Goal: Information Seeking & Learning: Learn about a topic

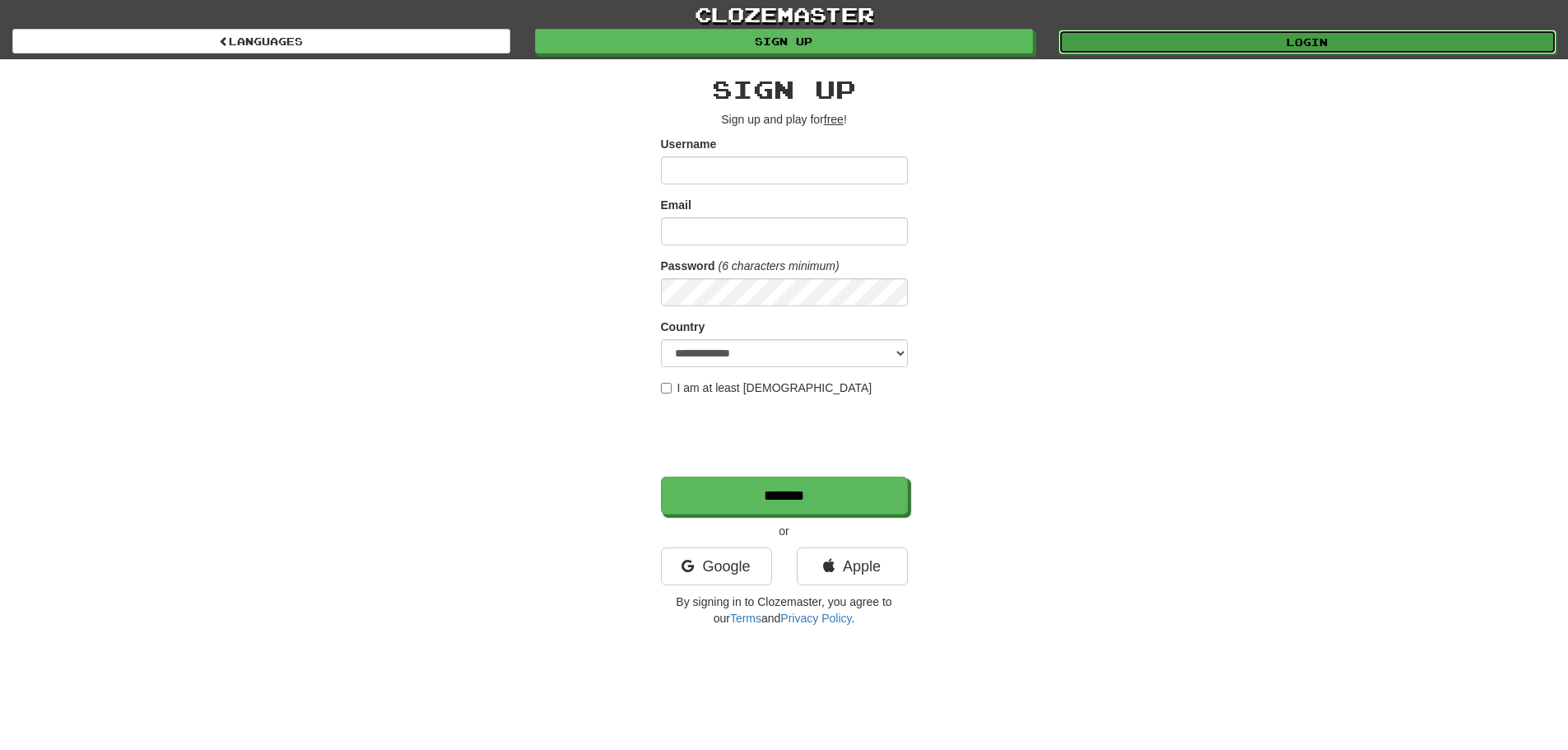
click at [1186, 42] on link "Login" at bounding box center [1307, 42] width 498 height 25
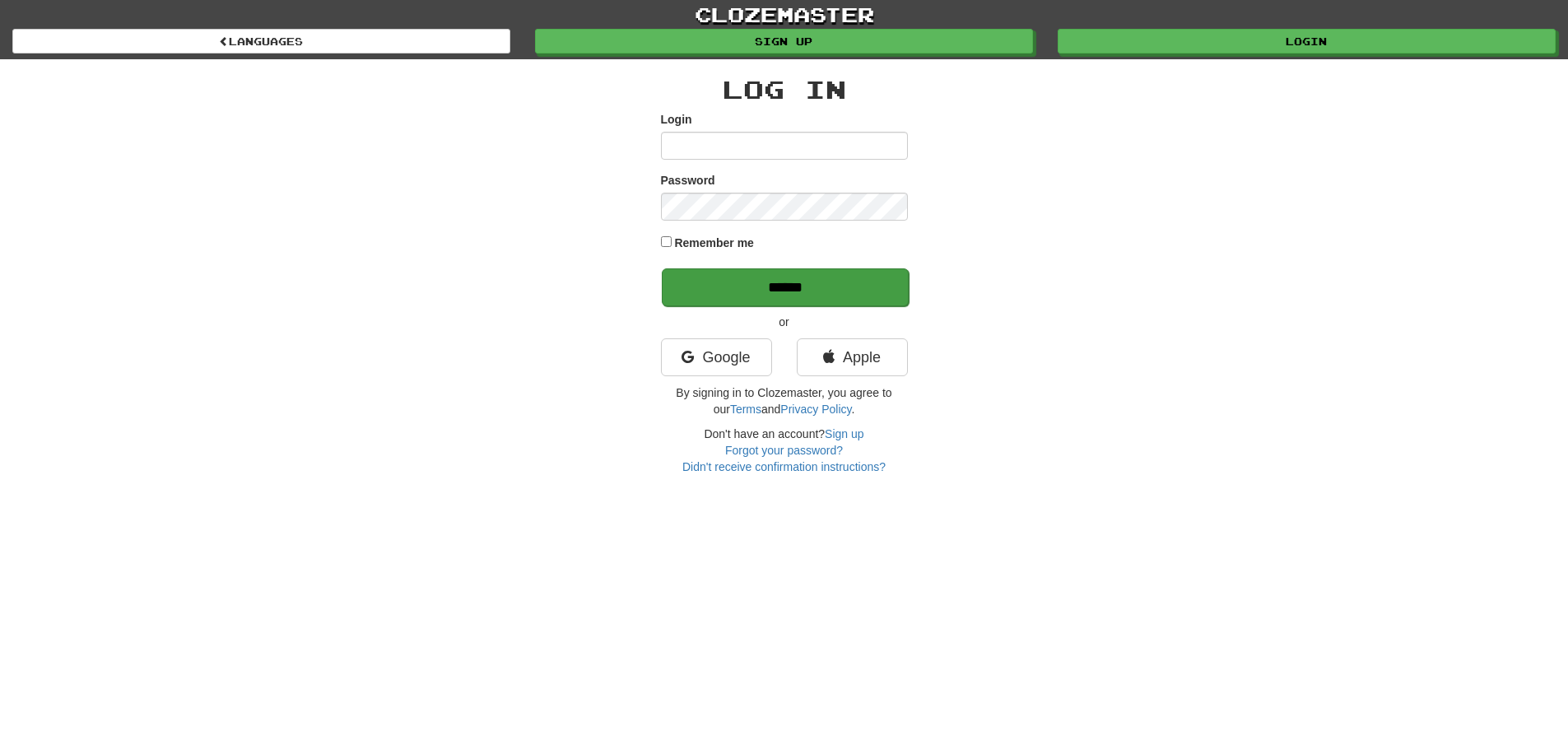
type input "******"
click at [788, 277] on input "******" at bounding box center [784, 287] width 247 height 38
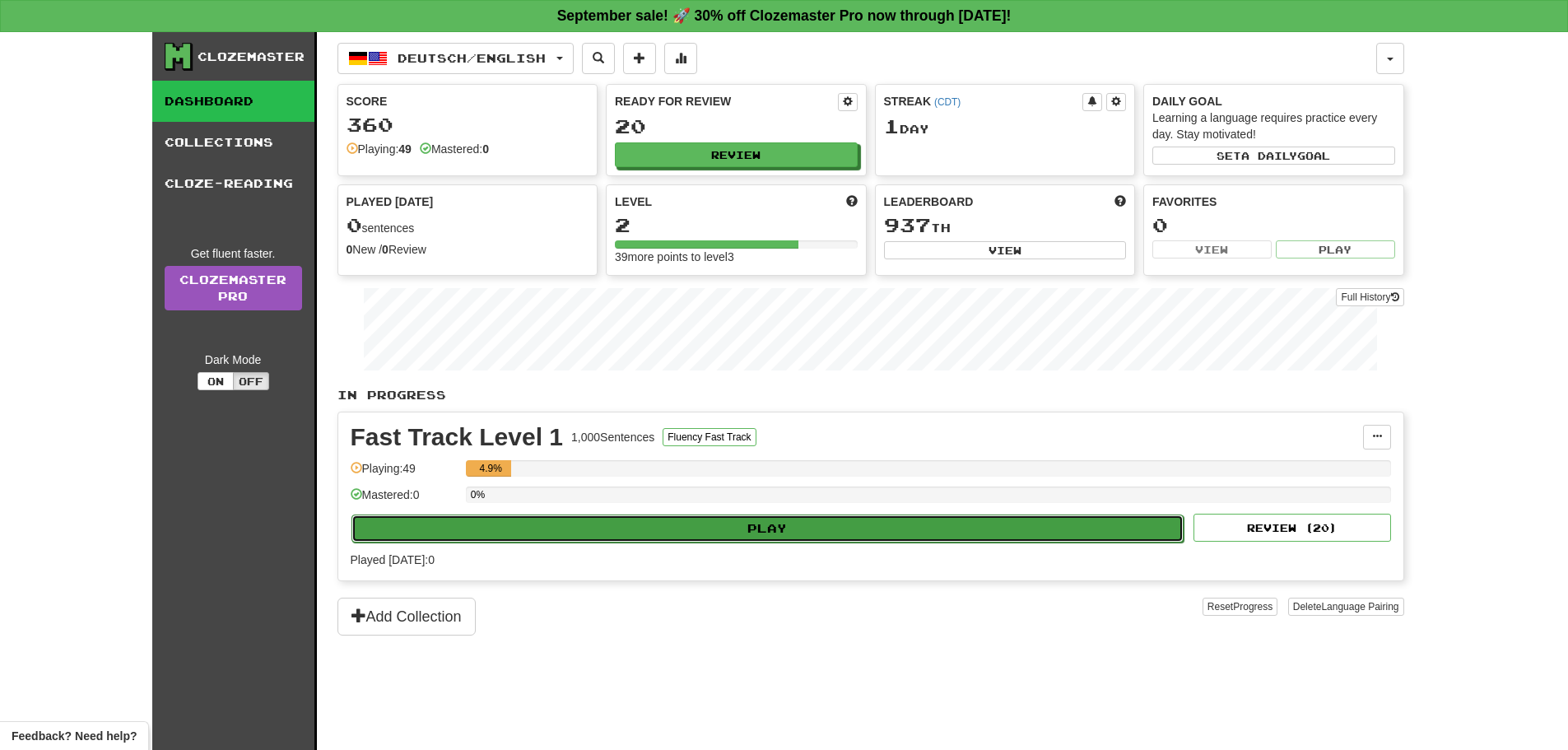
click at [807, 527] on button "Play" at bounding box center [768, 528] width 833 height 28
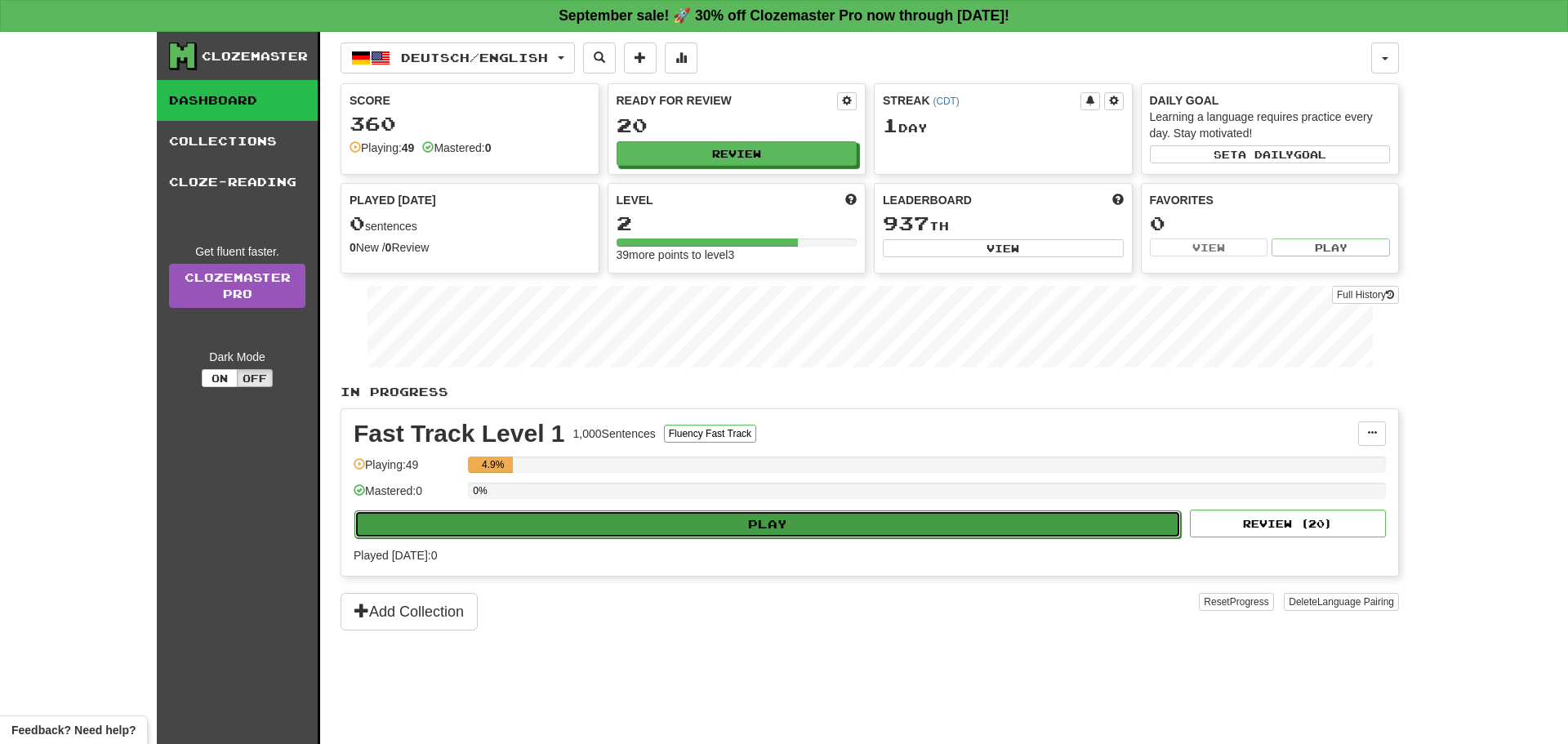
select select "**"
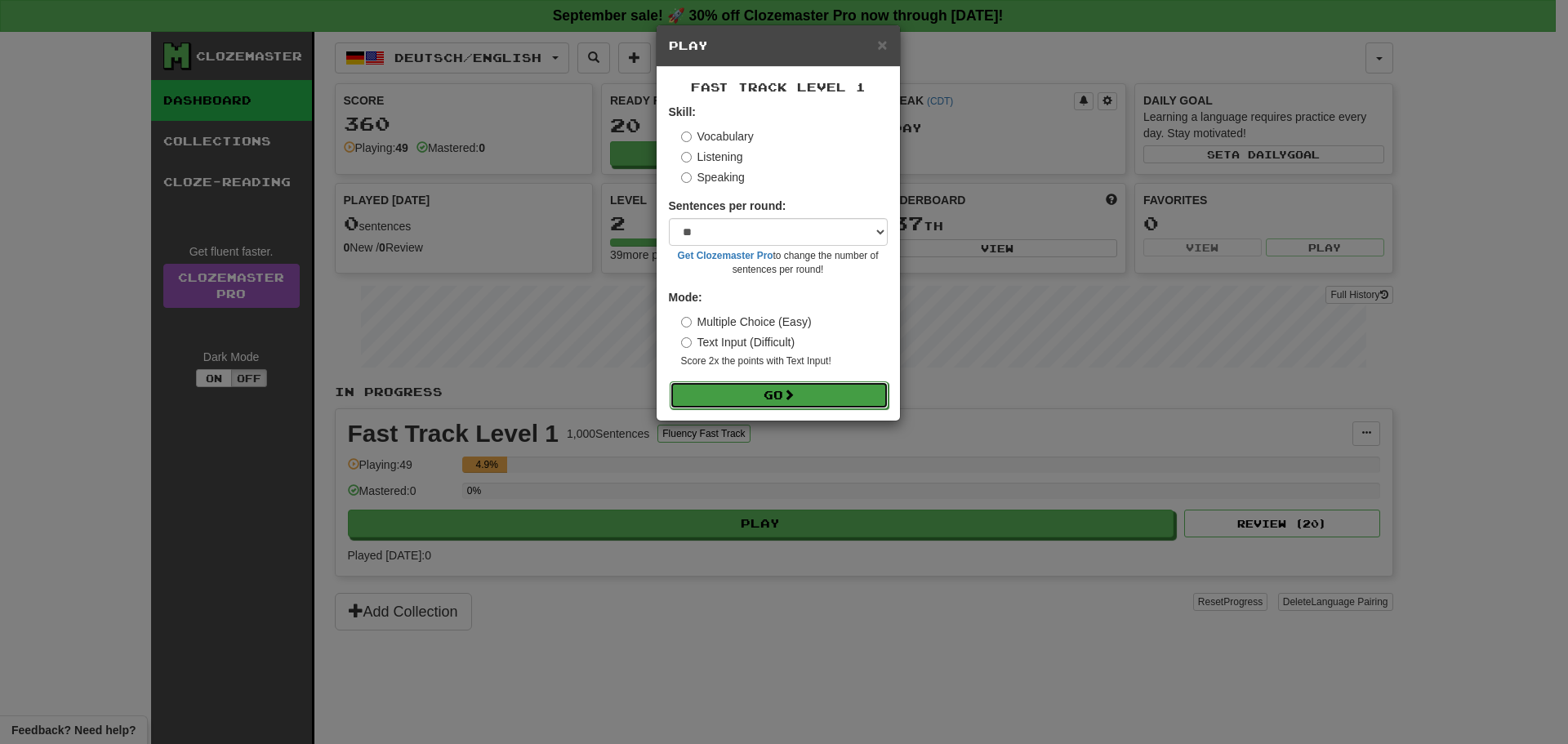
click at [785, 402] on button "Go" at bounding box center [780, 395] width 219 height 27
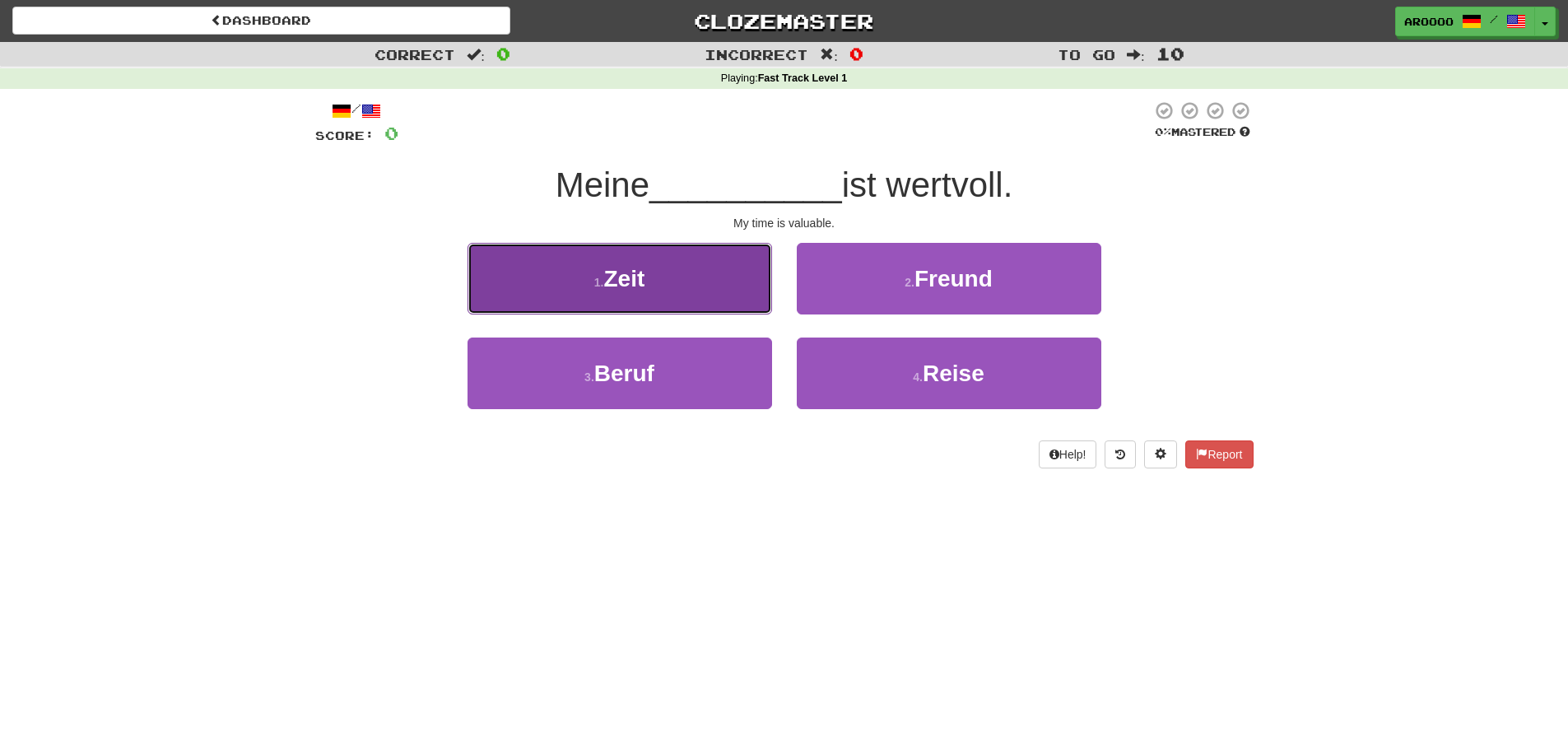
click at [655, 271] on button "1 . Zeit" at bounding box center [620, 279] width 305 height 71
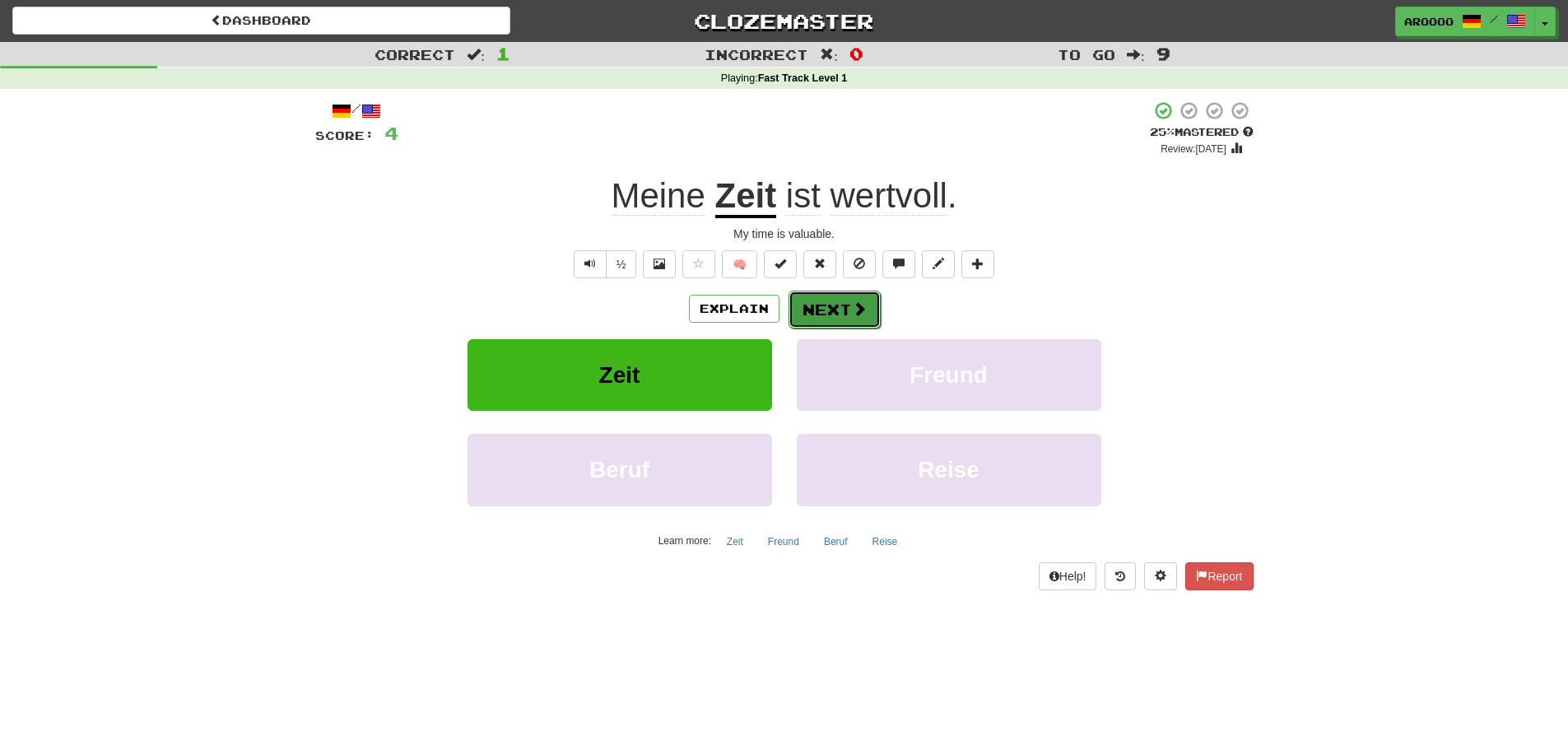
click at [852, 319] on button "Next" at bounding box center [834, 309] width 93 height 38
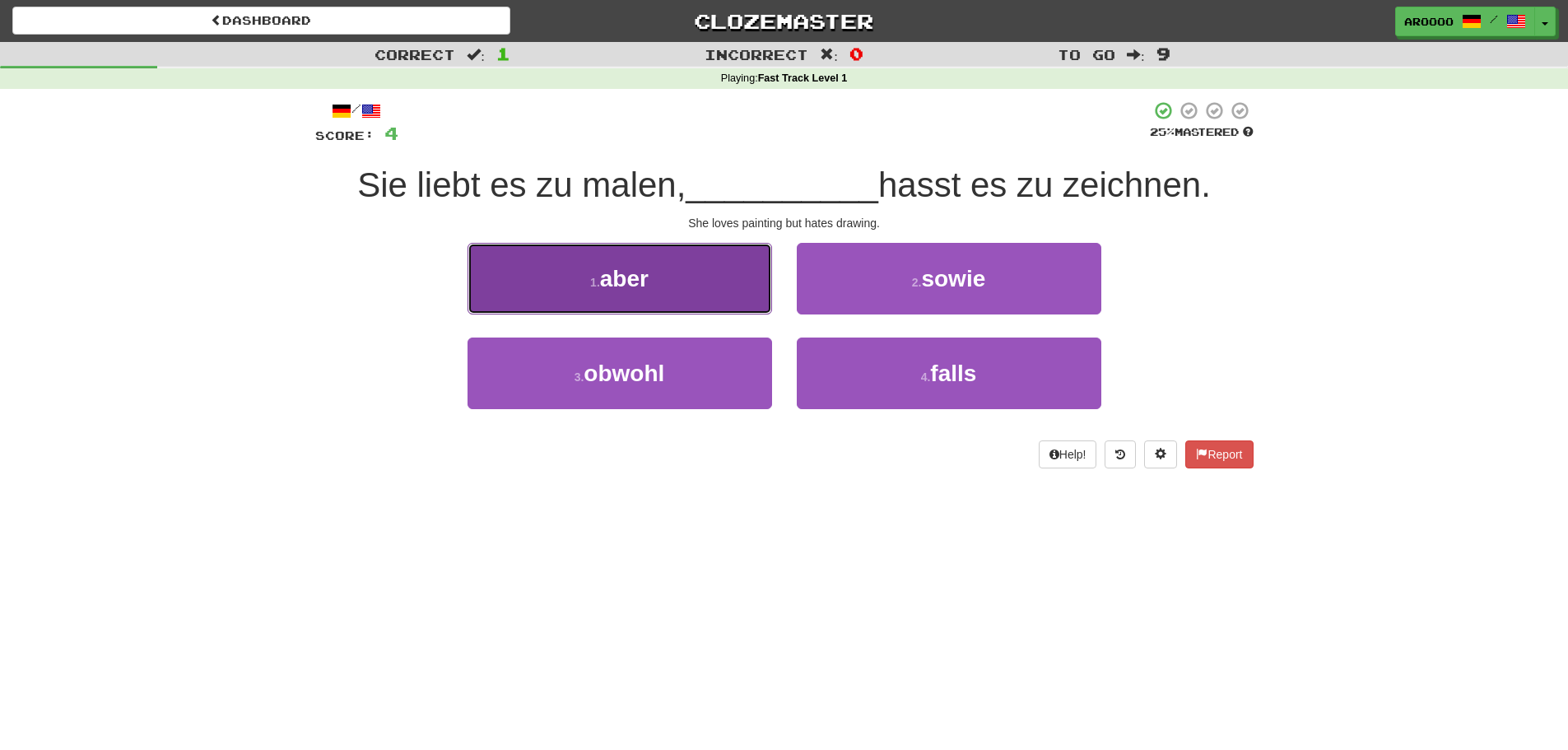
click at [670, 293] on button "1 . aber" at bounding box center [620, 279] width 305 height 71
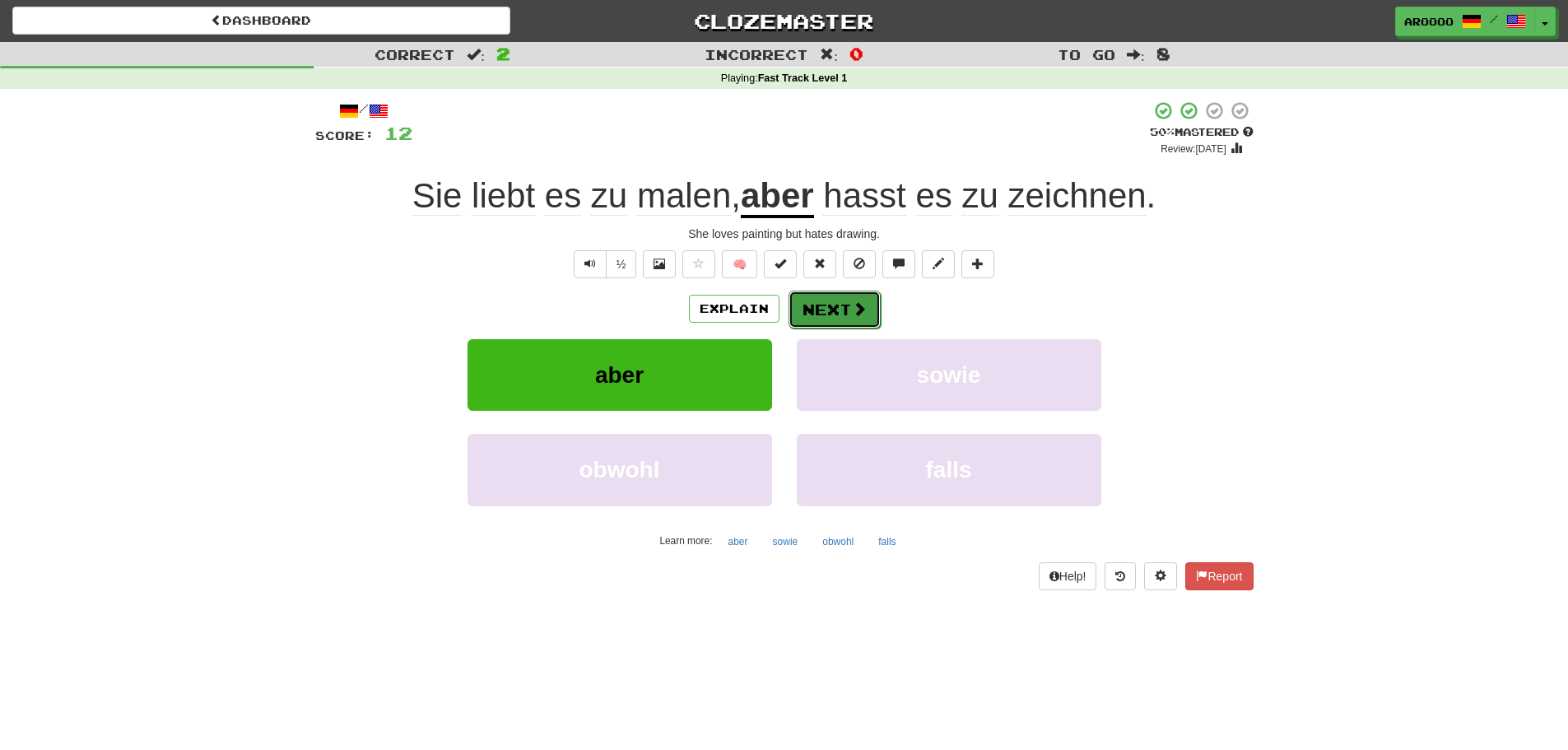
click at [827, 299] on button "Next" at bounding box center [834, 309] width 93 height 38
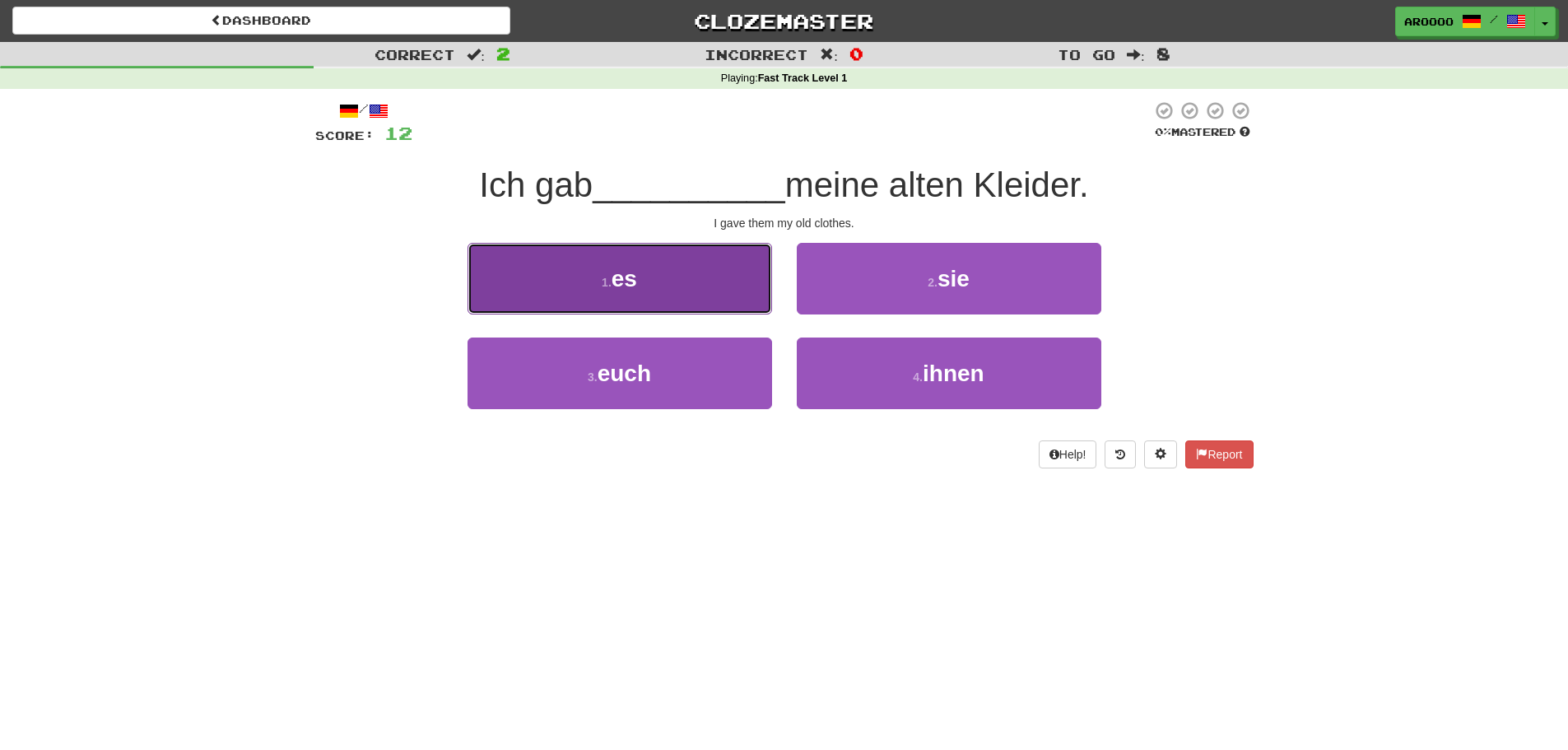
click at [704, 288] on button "1 . es" at bounding box center [620, 279] width 305 height 71
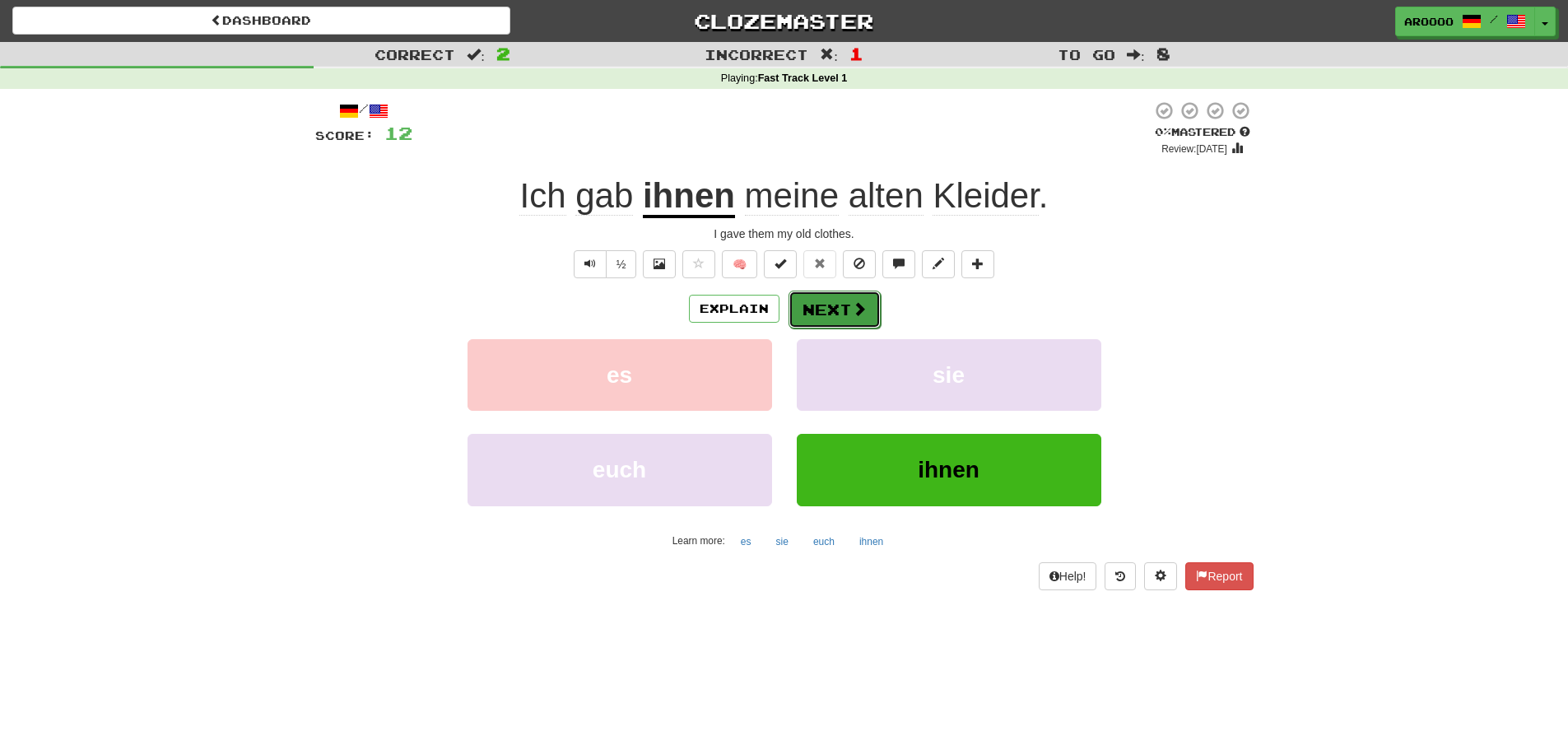
click at [841, 319] on button "Next" at bounding box center [834, 309] width 93 height 38
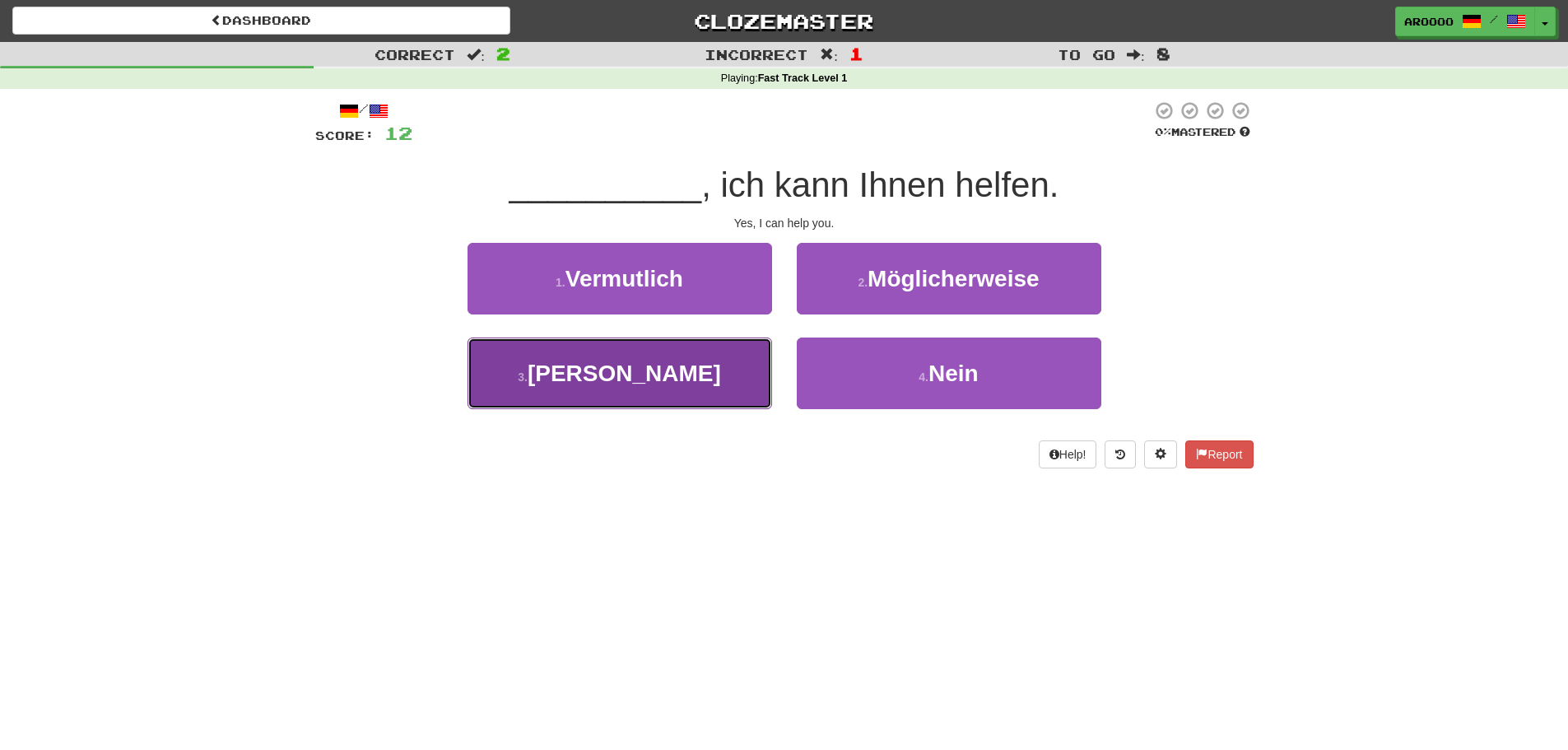
click at [646, 391] on button "3 . Ja" at bounding box center [620, 373] width 305 height 71
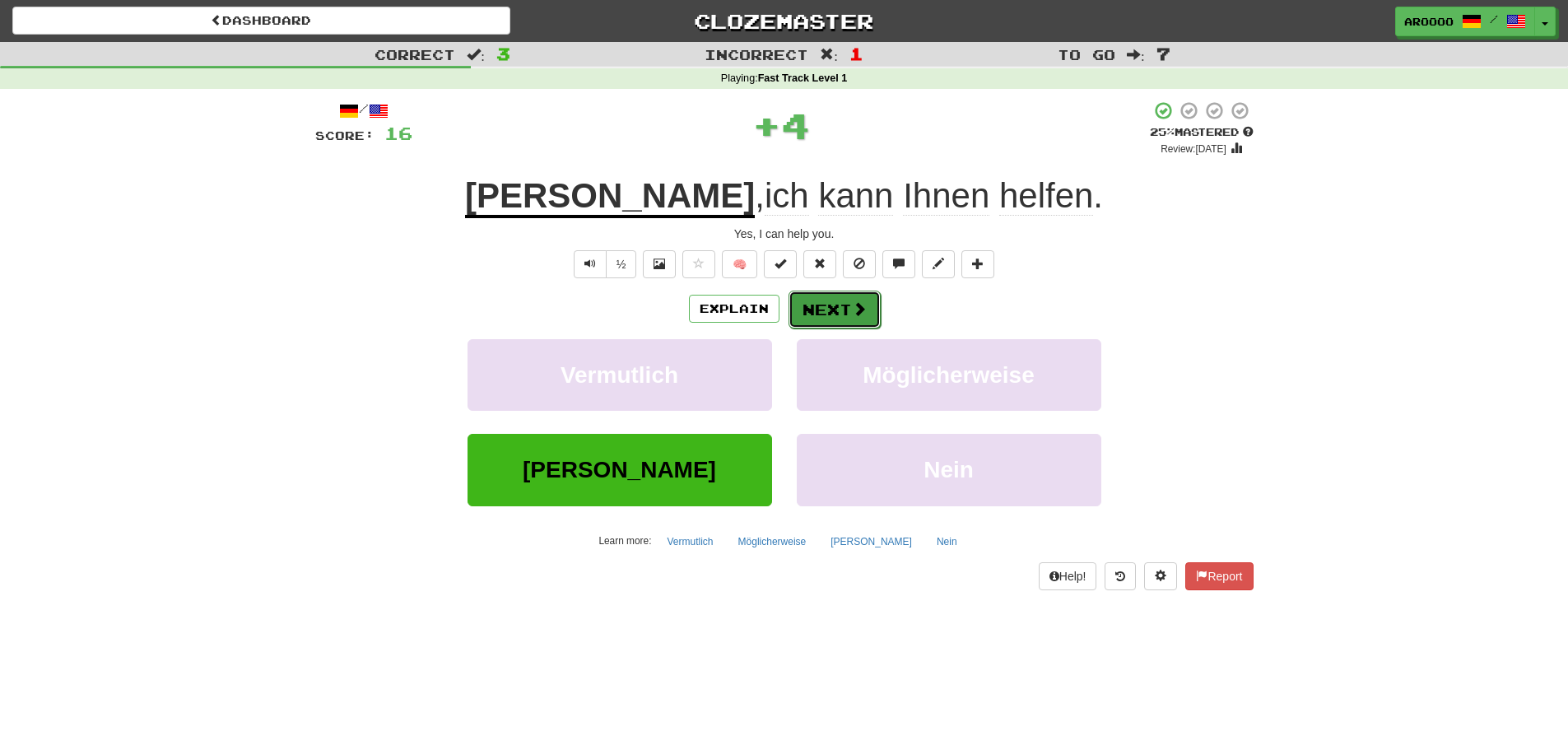
click at [844, 302] on button "Next" at bounding box center [834, 309] width 93 height 38
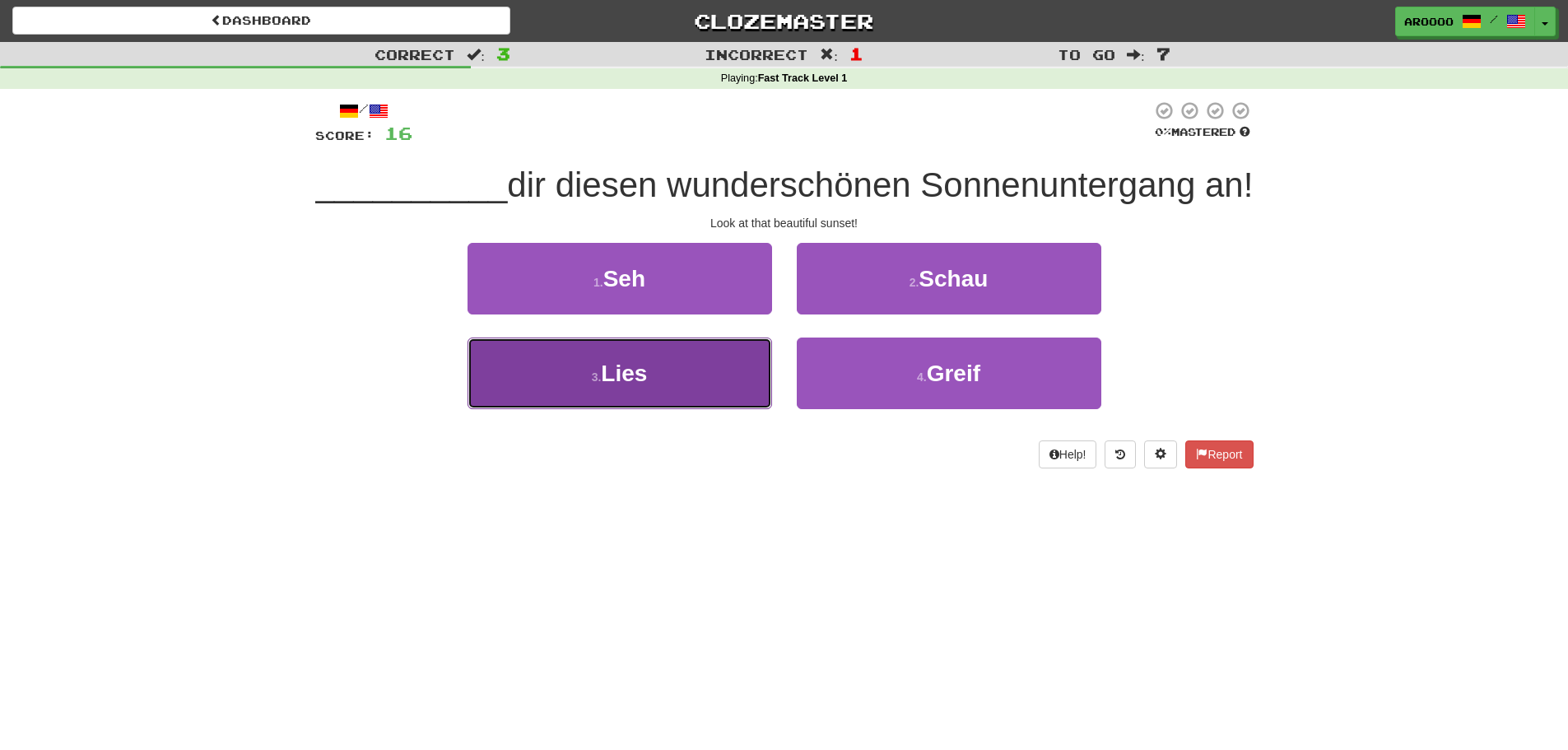
click at [610, 386] on span "Lies" at bounding box center [624, 373] width 46 height 26
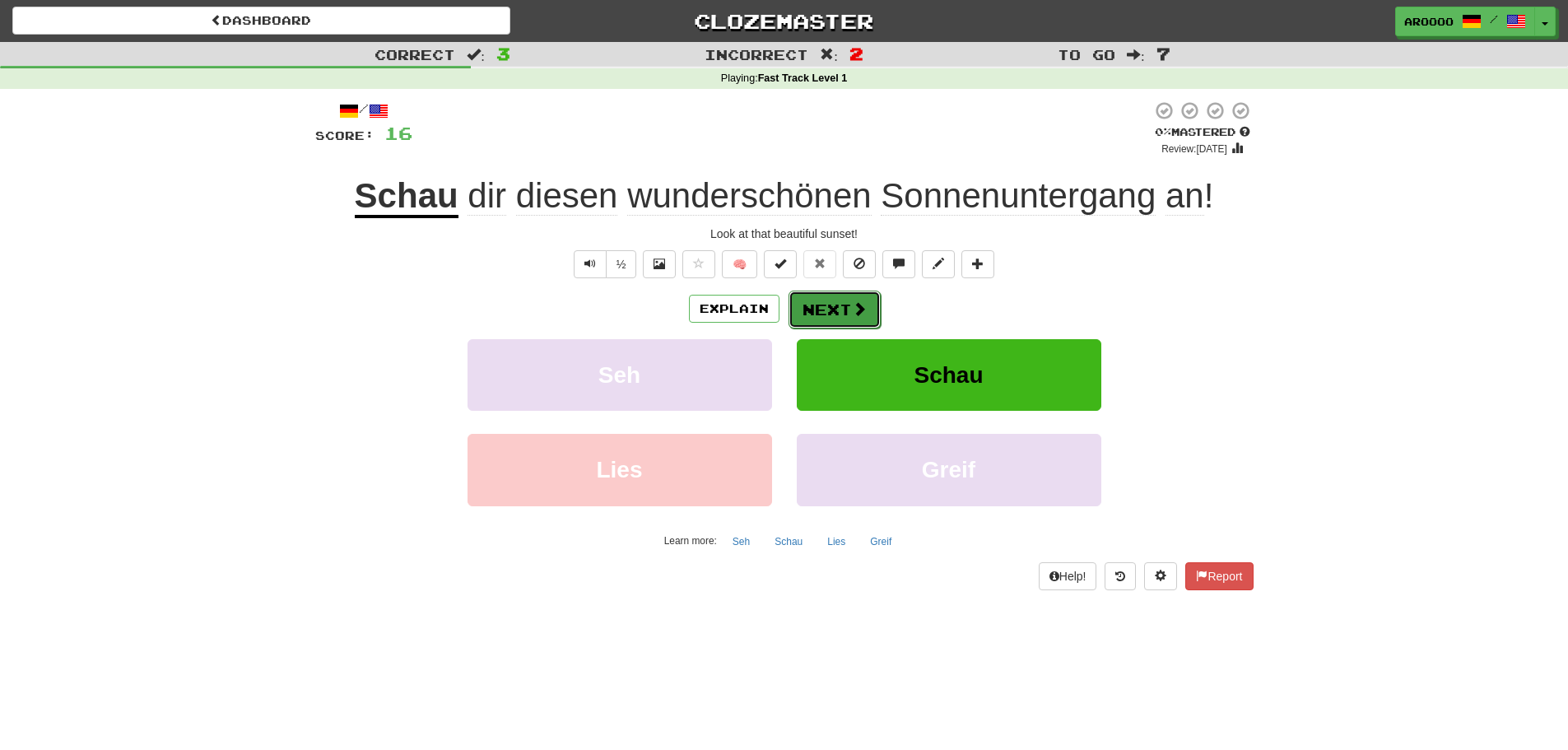
click at [819, 306] on button "Next" at bounding box center [834, 309] width 93 height 38
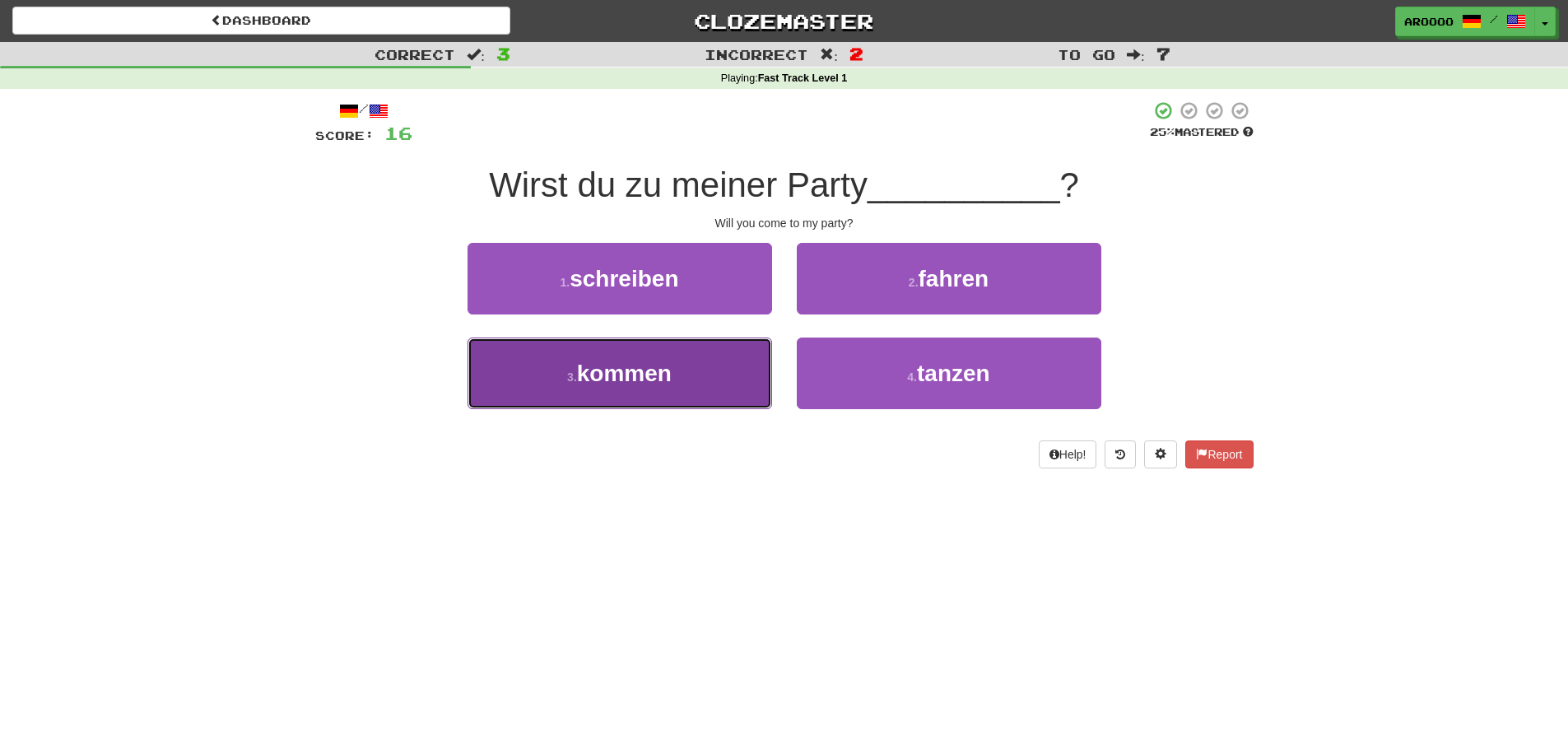
click at [579, 369] on span "kommen" at bounding box center [624, 373] width 94 height 26
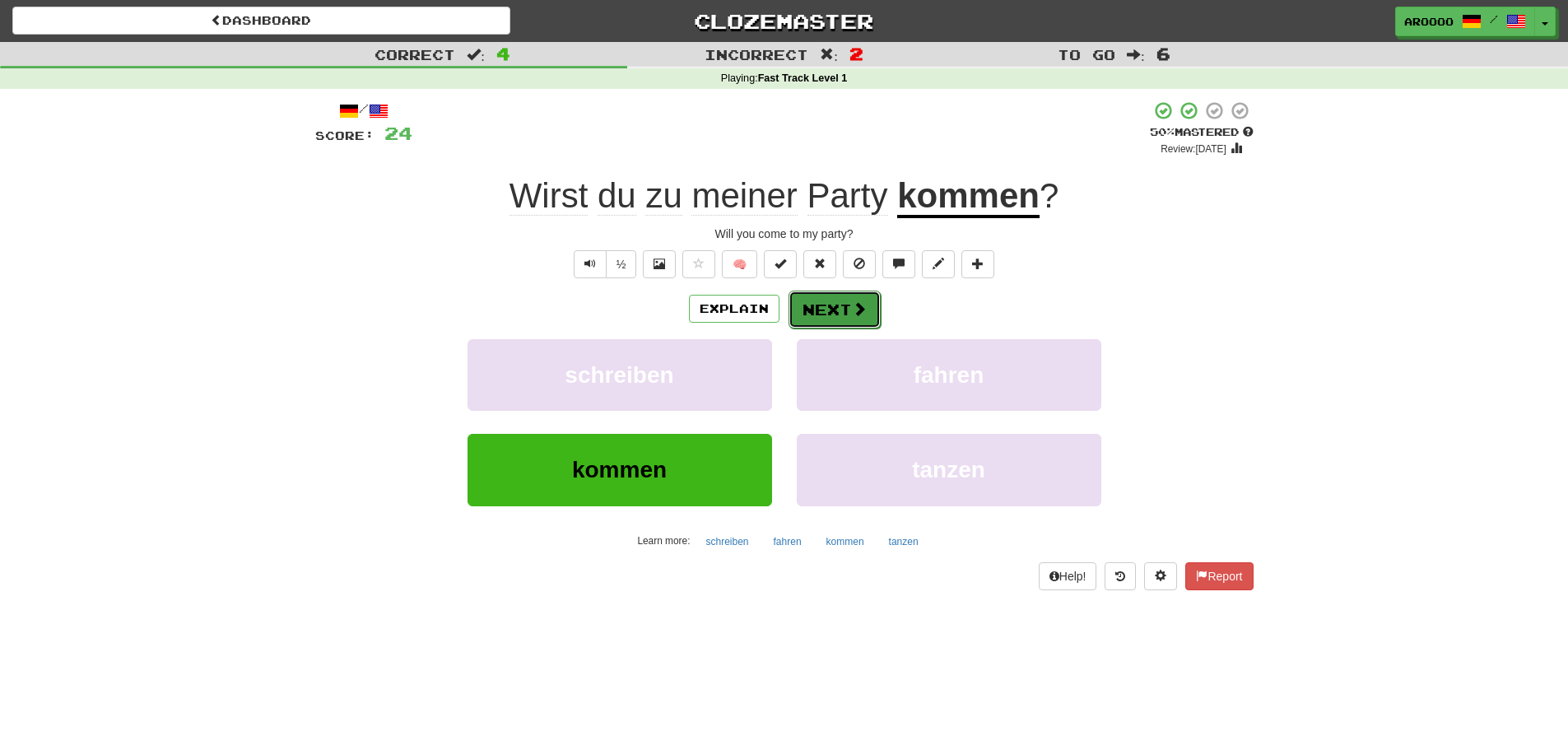
click at [856, 311] on span at bounding box center [859, 308] width 15 height 15
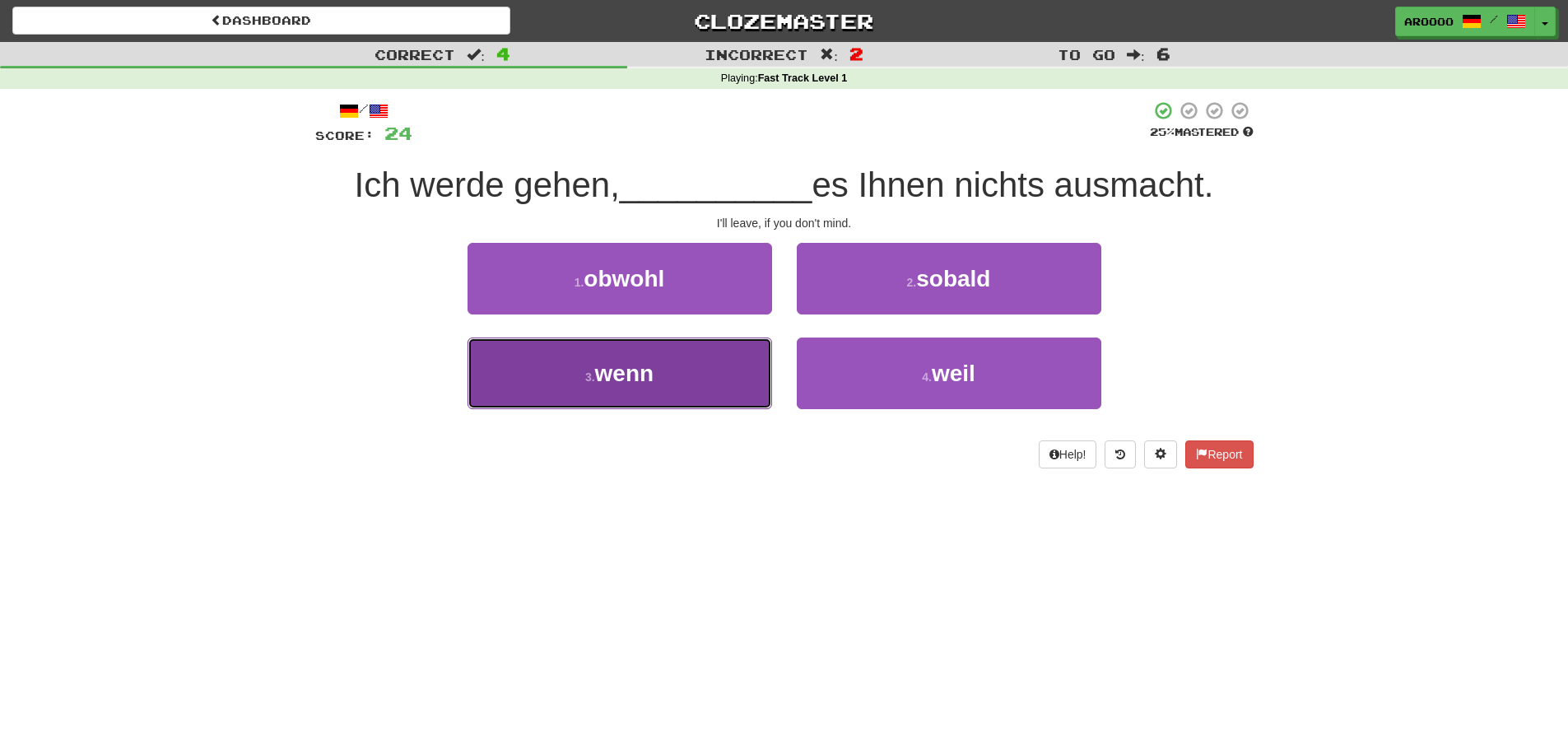
click at [711, 380] on button "3 . wenn" at bounding box center [620, 373] width 305 height 71
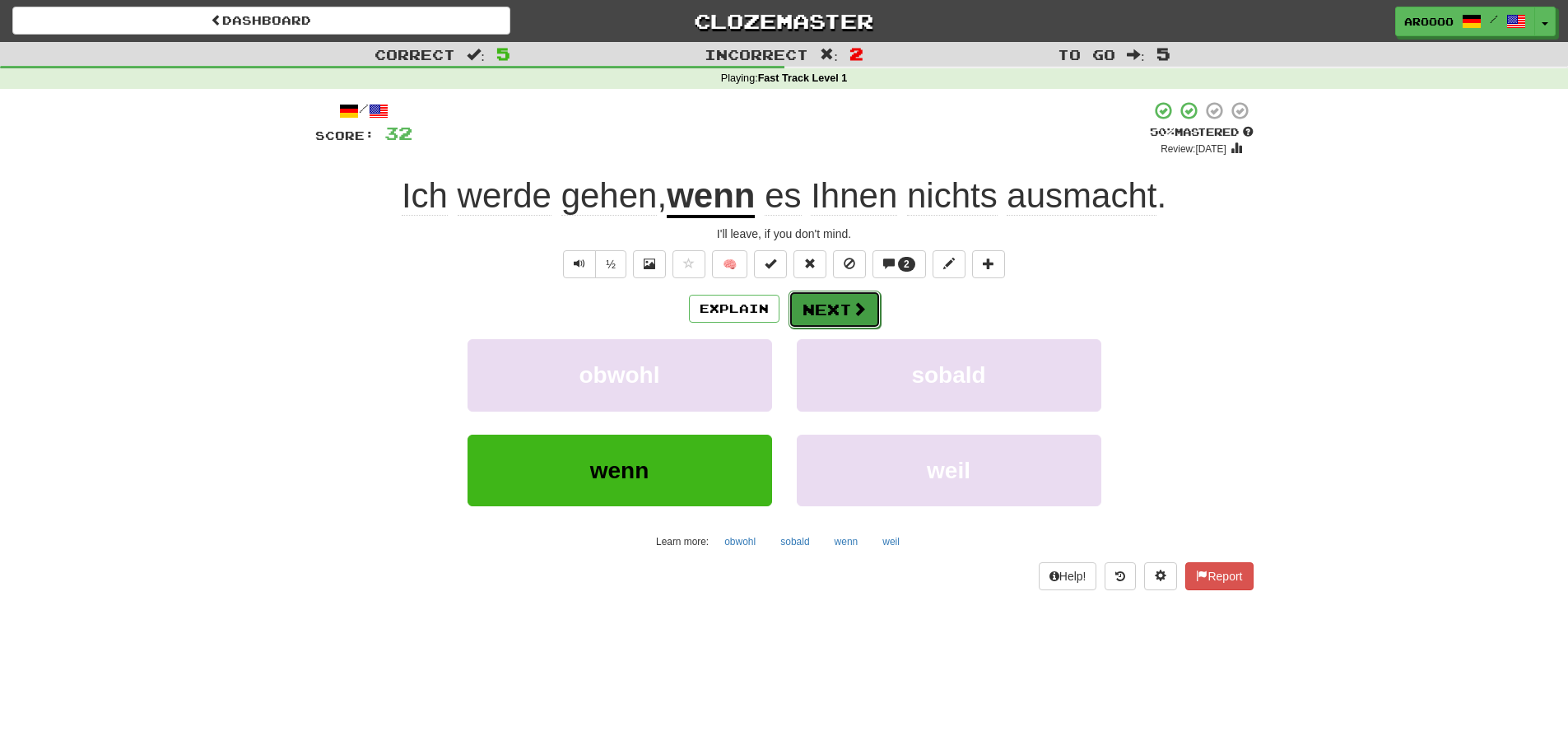
click at [841, 311] on button "Next" at bounding box center [834, 309] width 93 height 38
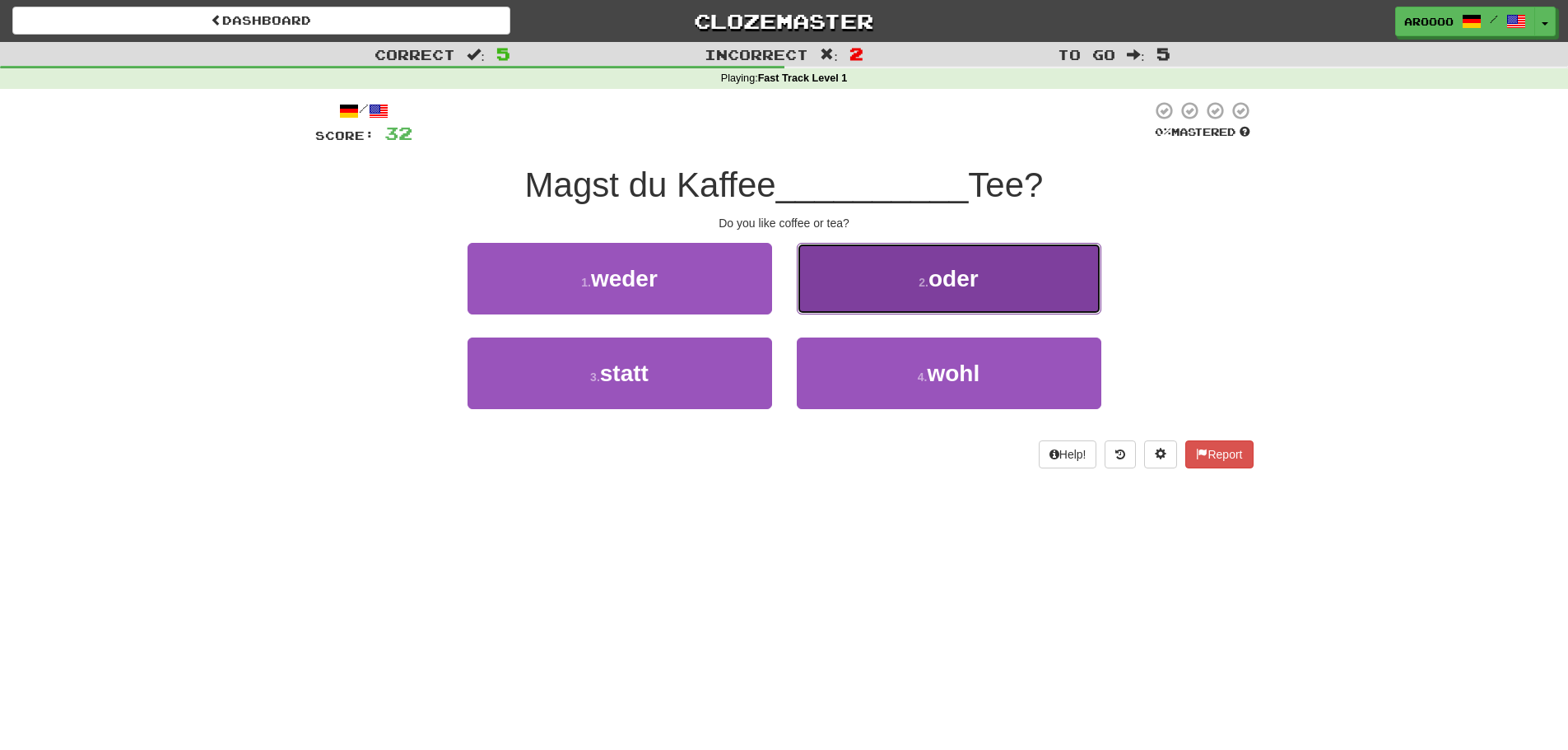
click at [897, 257] on button "2 . oder" at bounding box center [949, 279] width 305 height 71
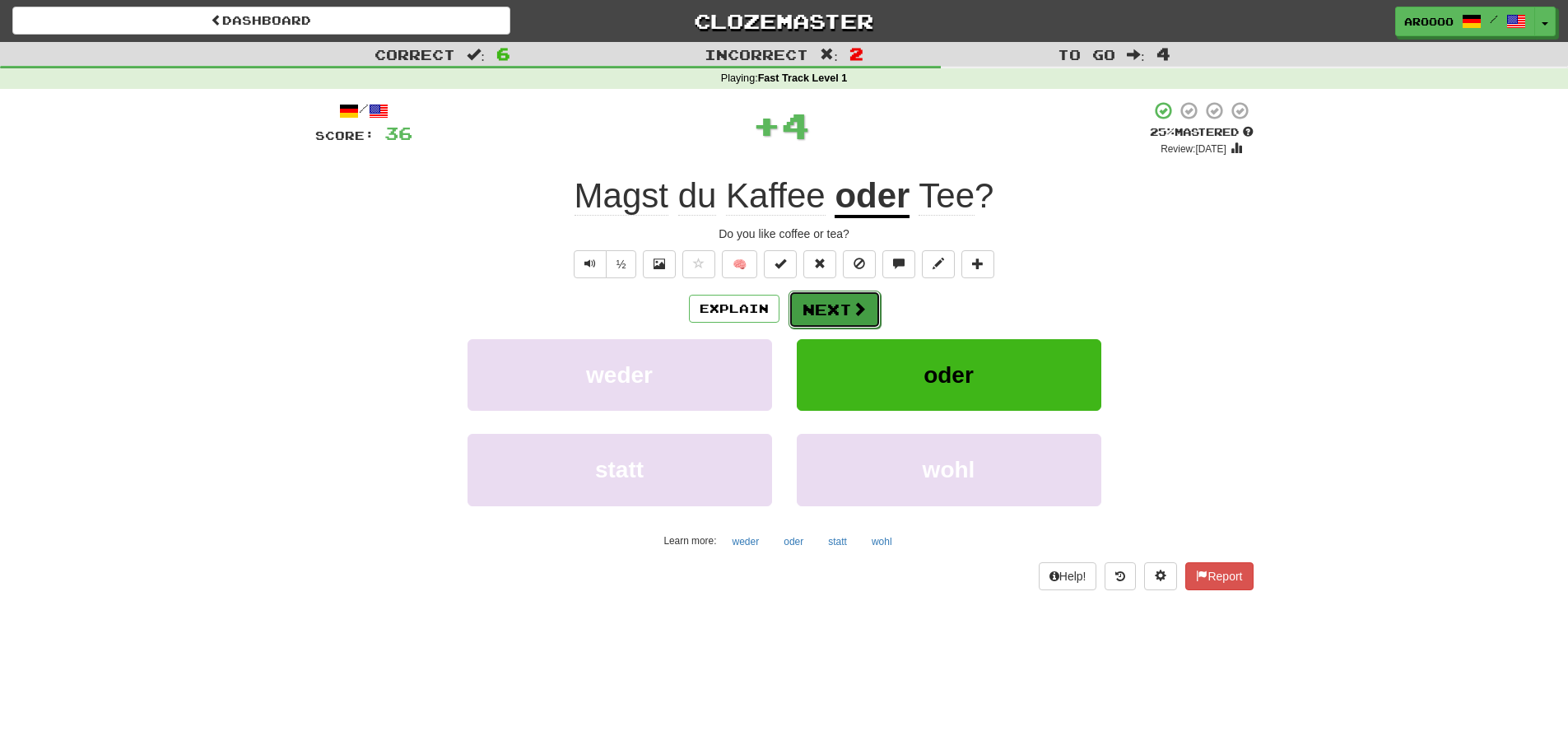
click at [862, 314] on span at bounding box center [859, 308] width 15 height 15
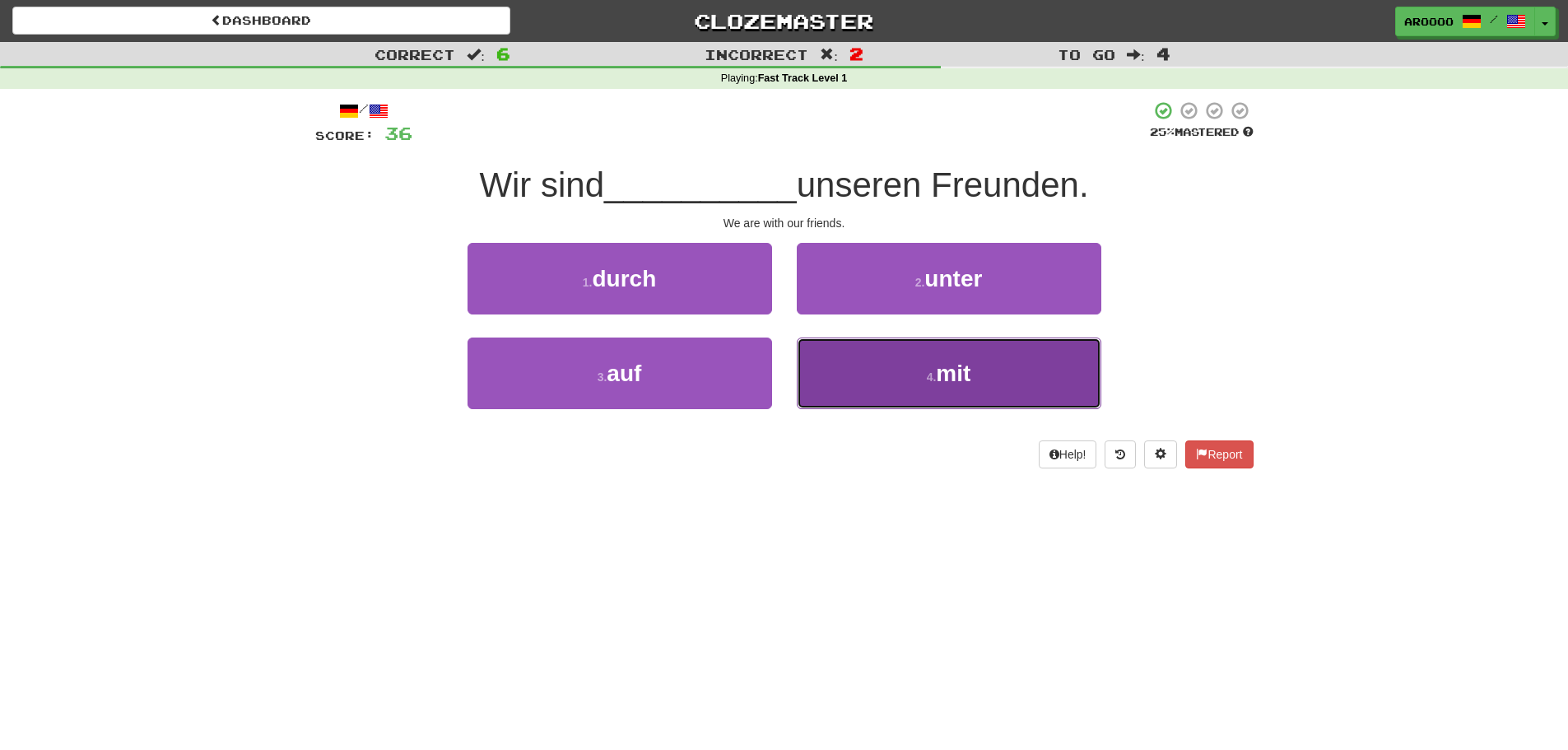
click at [886, 382] on button "4 . mit" at bounding box center [949, 373] width 305 height 71
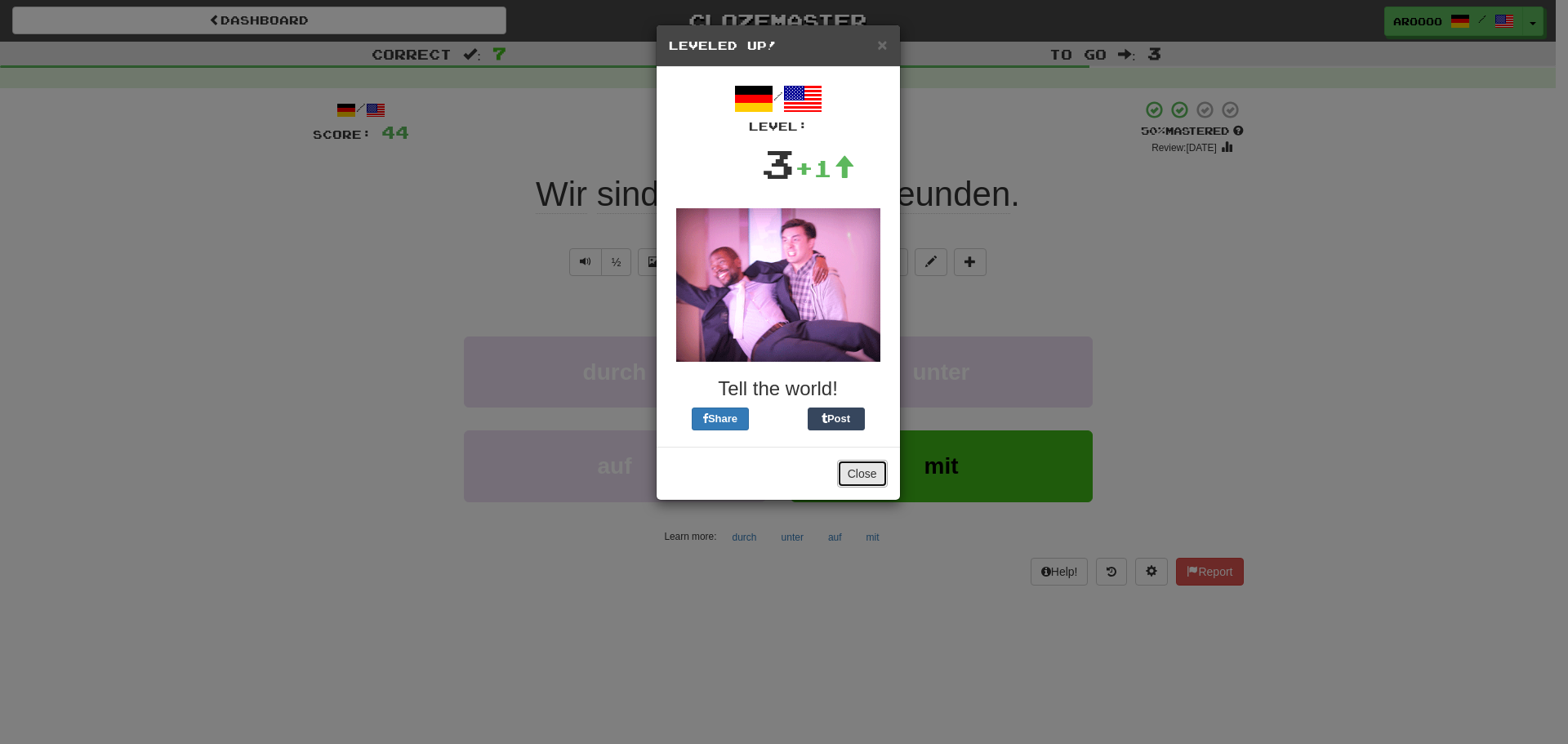
click at [873, 474] on button "Close" at bounding box center [862, 473] width 50 height 27
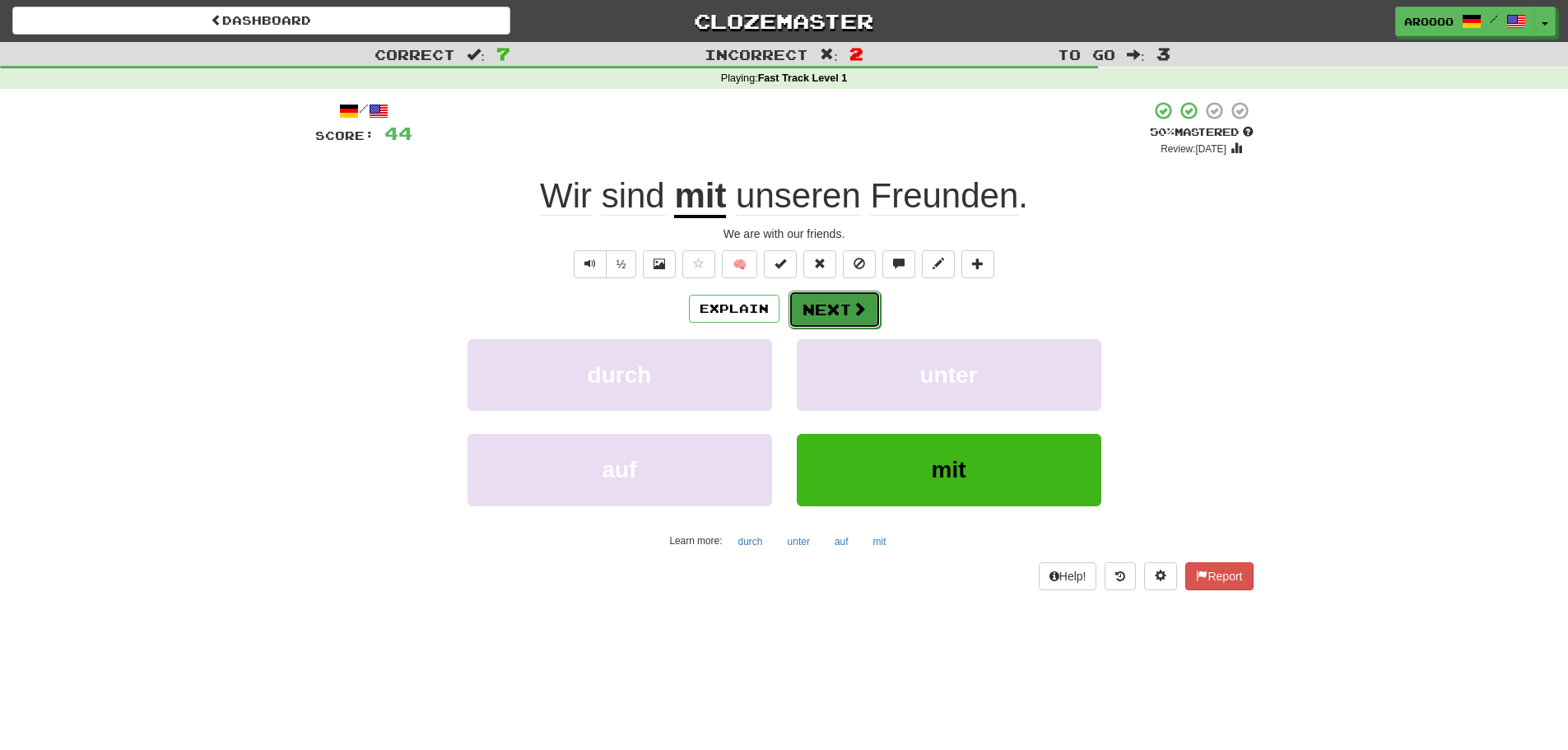
click at [860, 303] on span at bounding box center [859, 308] width 15 height 15
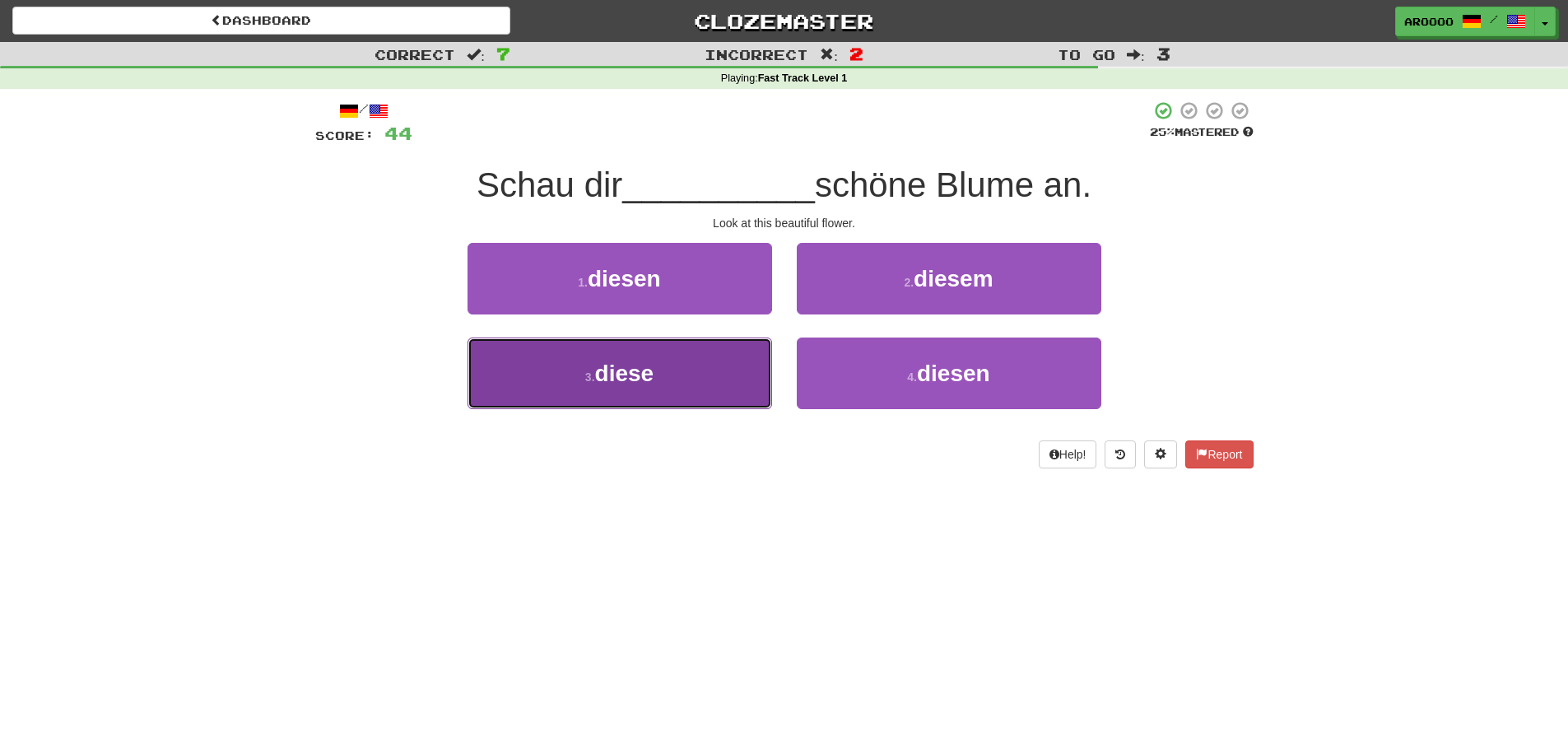
click at [610, 373] on span "diese" at bounding box center [624, 373] width 60 height 26
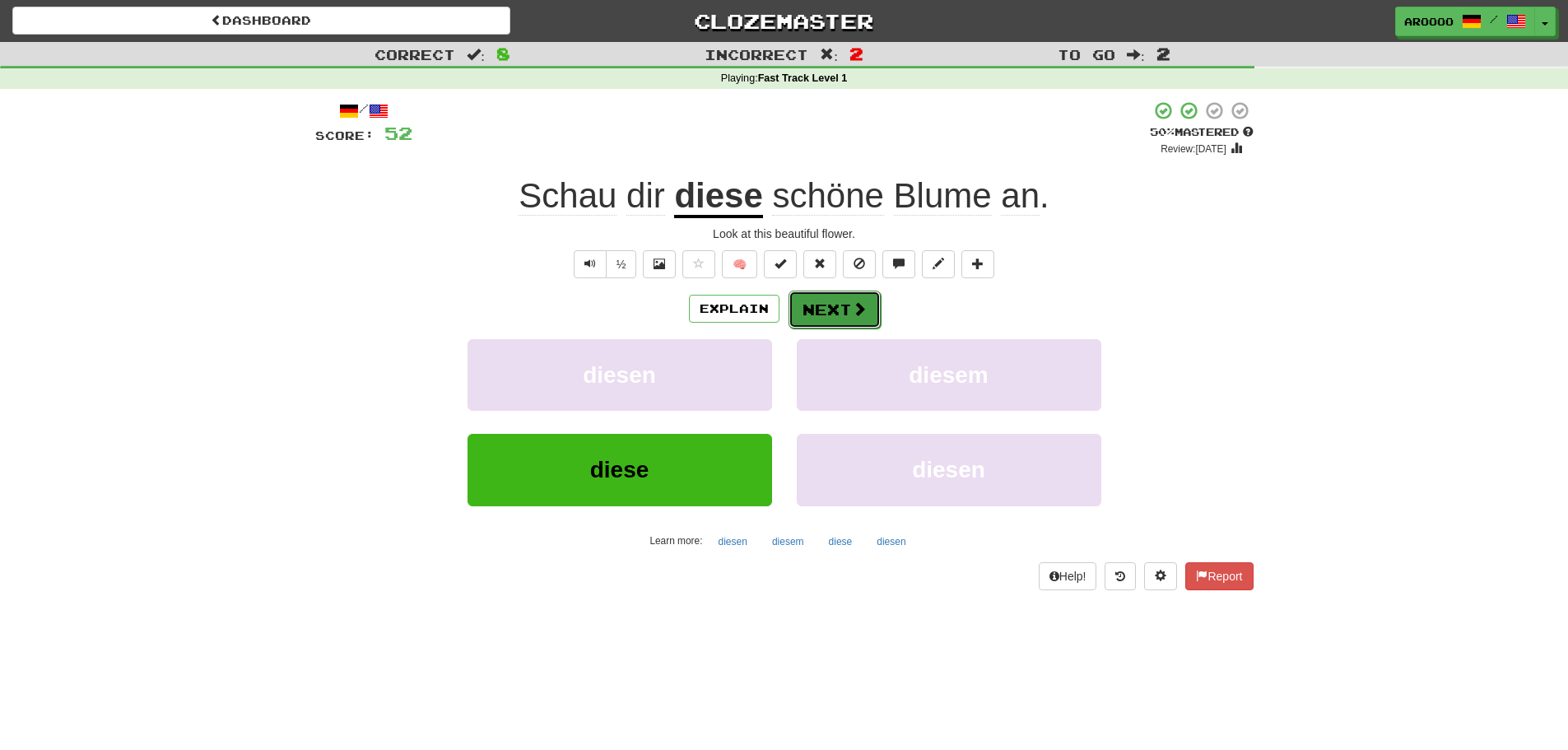
click at [860, 321] on button "Next" at bounding box center [834, 309] width 93 height 38
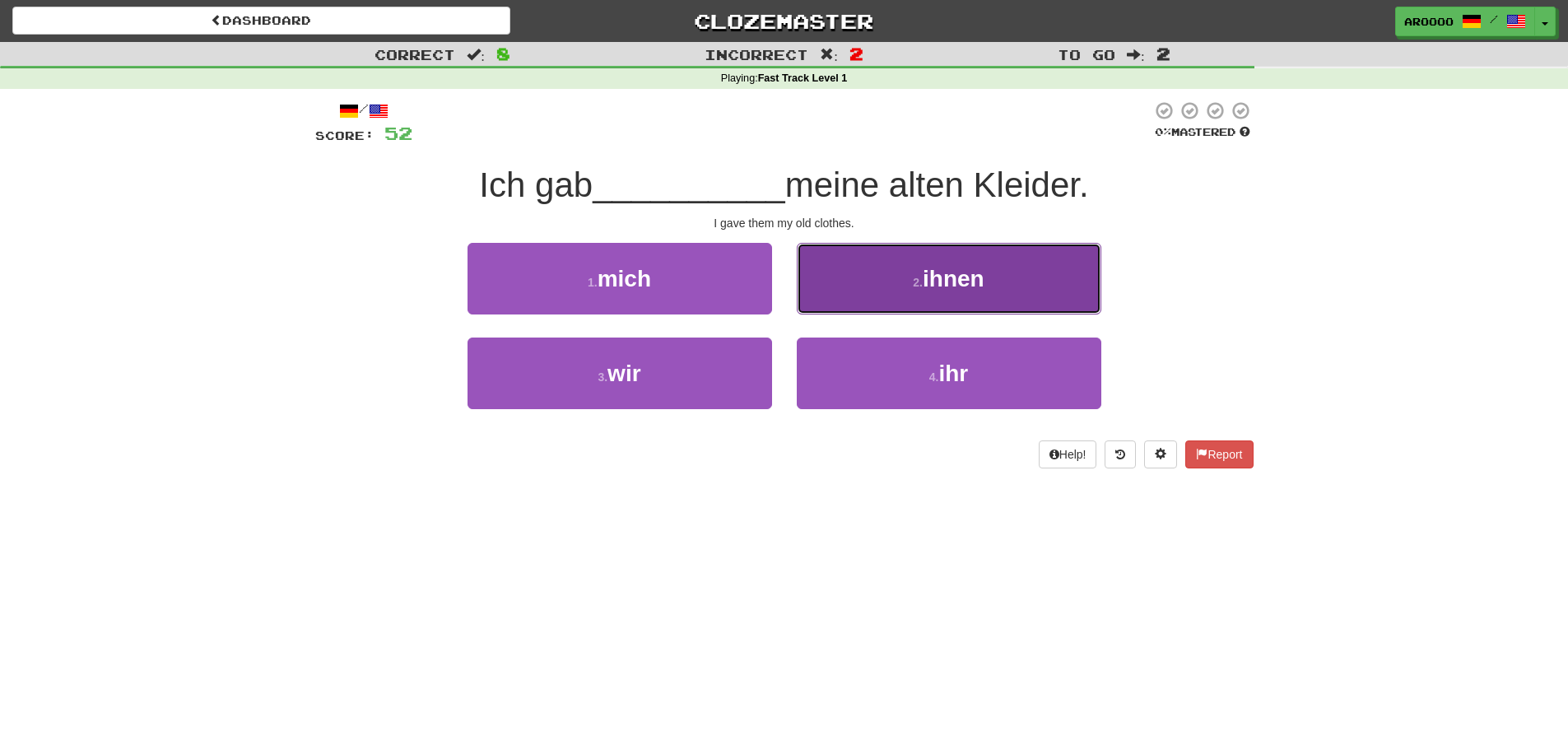
click at [901, 288] on button "2 . ihnen" at bounding box center [949, 279] width 305 height 71
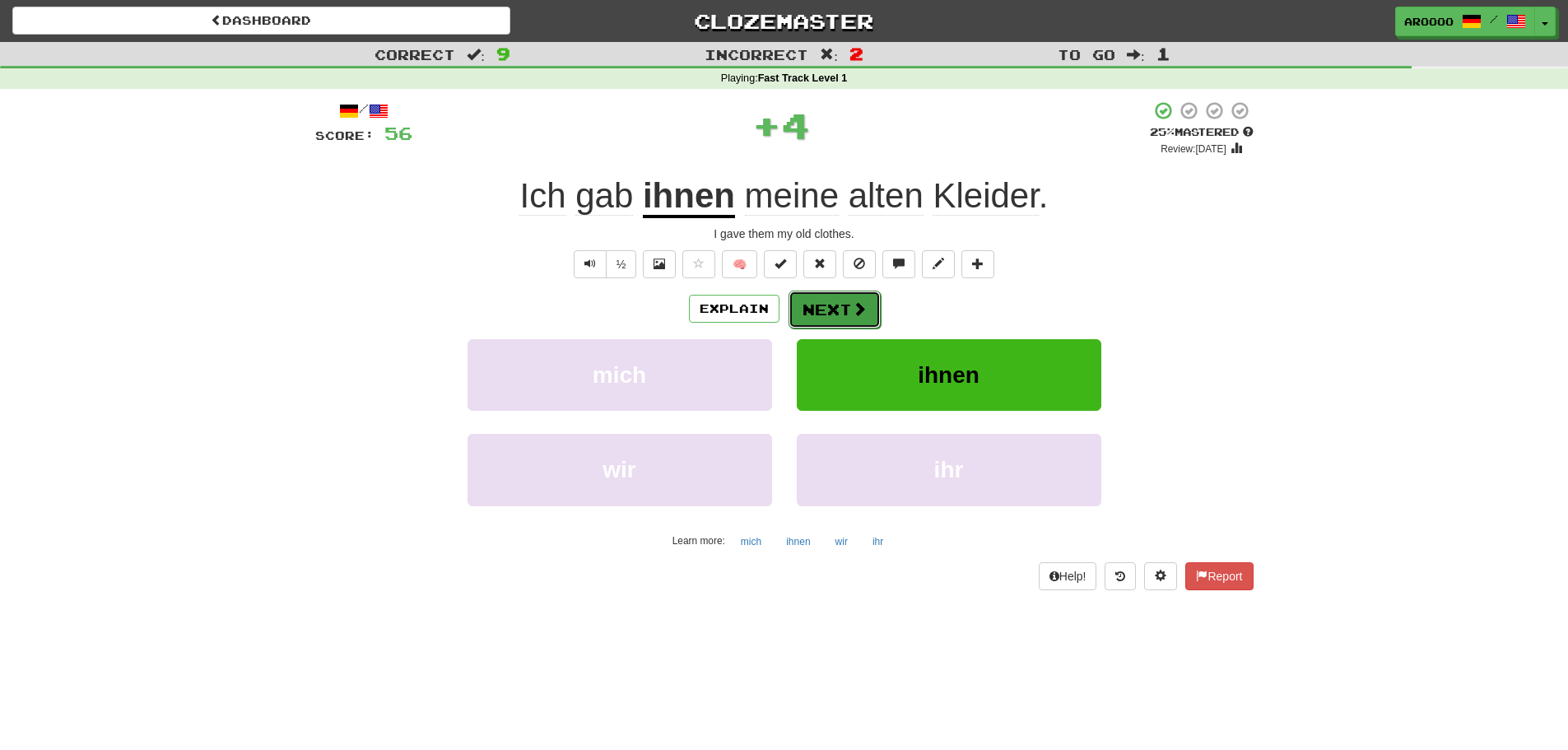
click at [843, 308] on button "Next" at bounding box center [834, 309] width 93 height 38
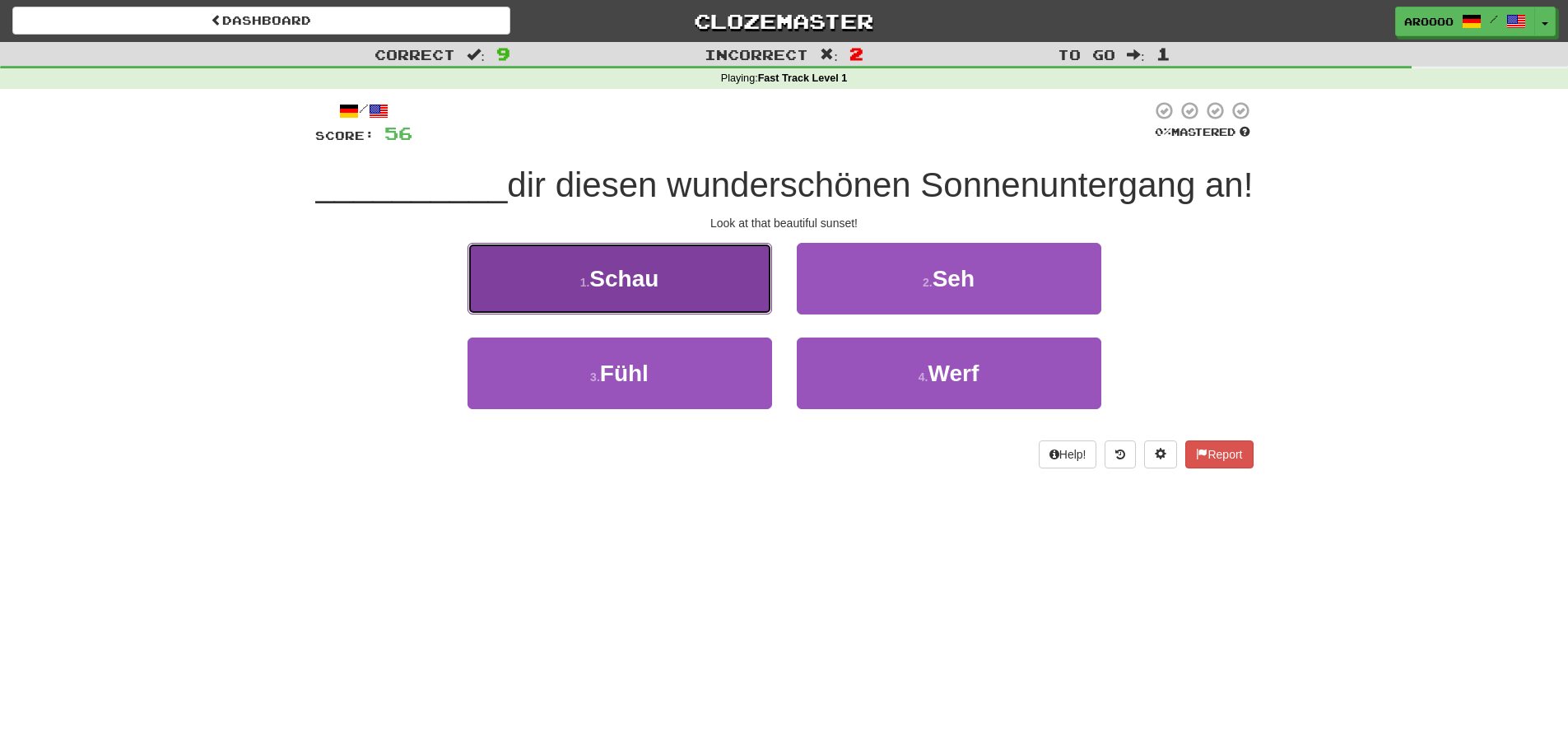
click at [613, 309] on button "1 . [GEOGRAPHIC_DATA]" at bounding box center [620, 279] width 305 height 71
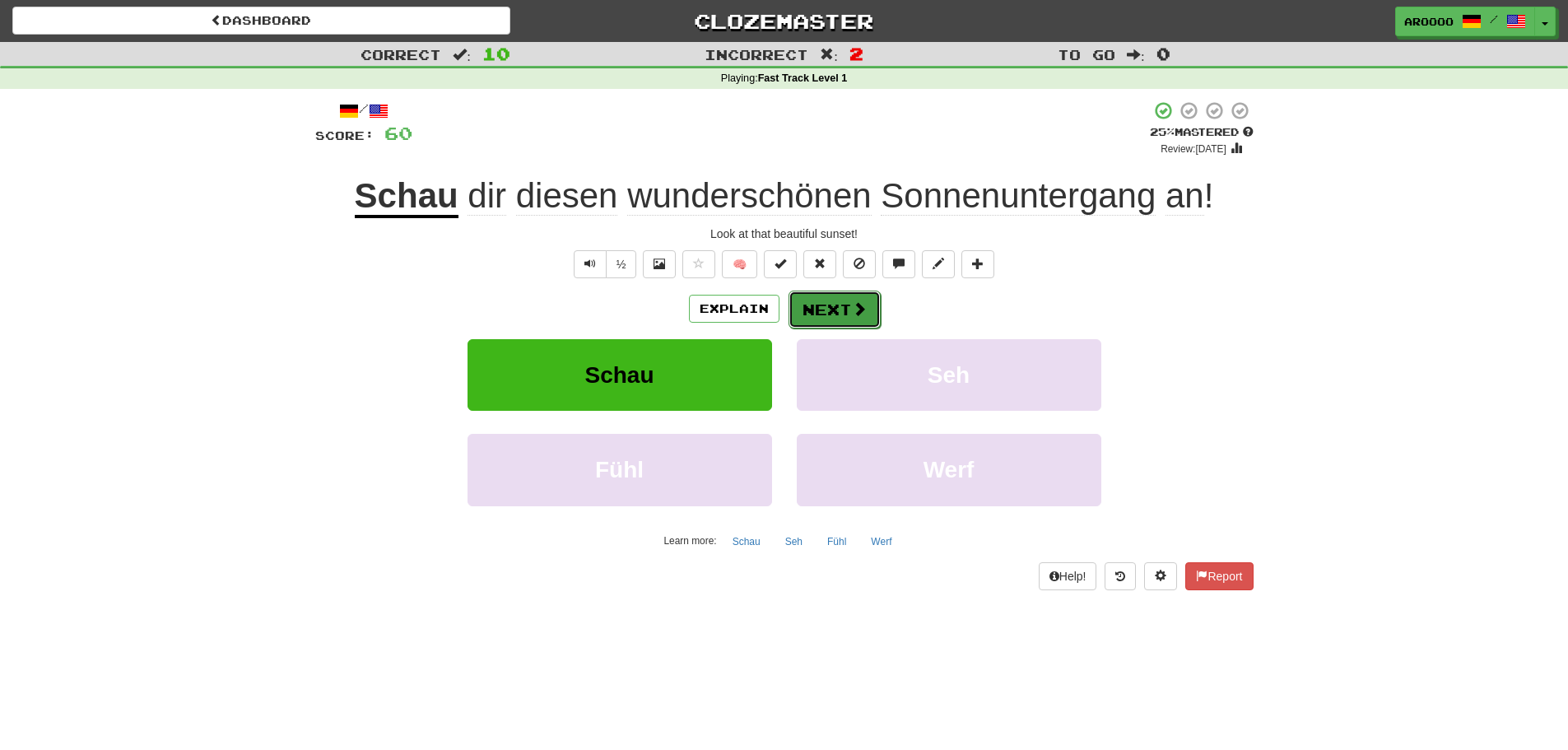
click at [833, 296] on button "Next" at bounding box center [834, 309] width 93 height 38
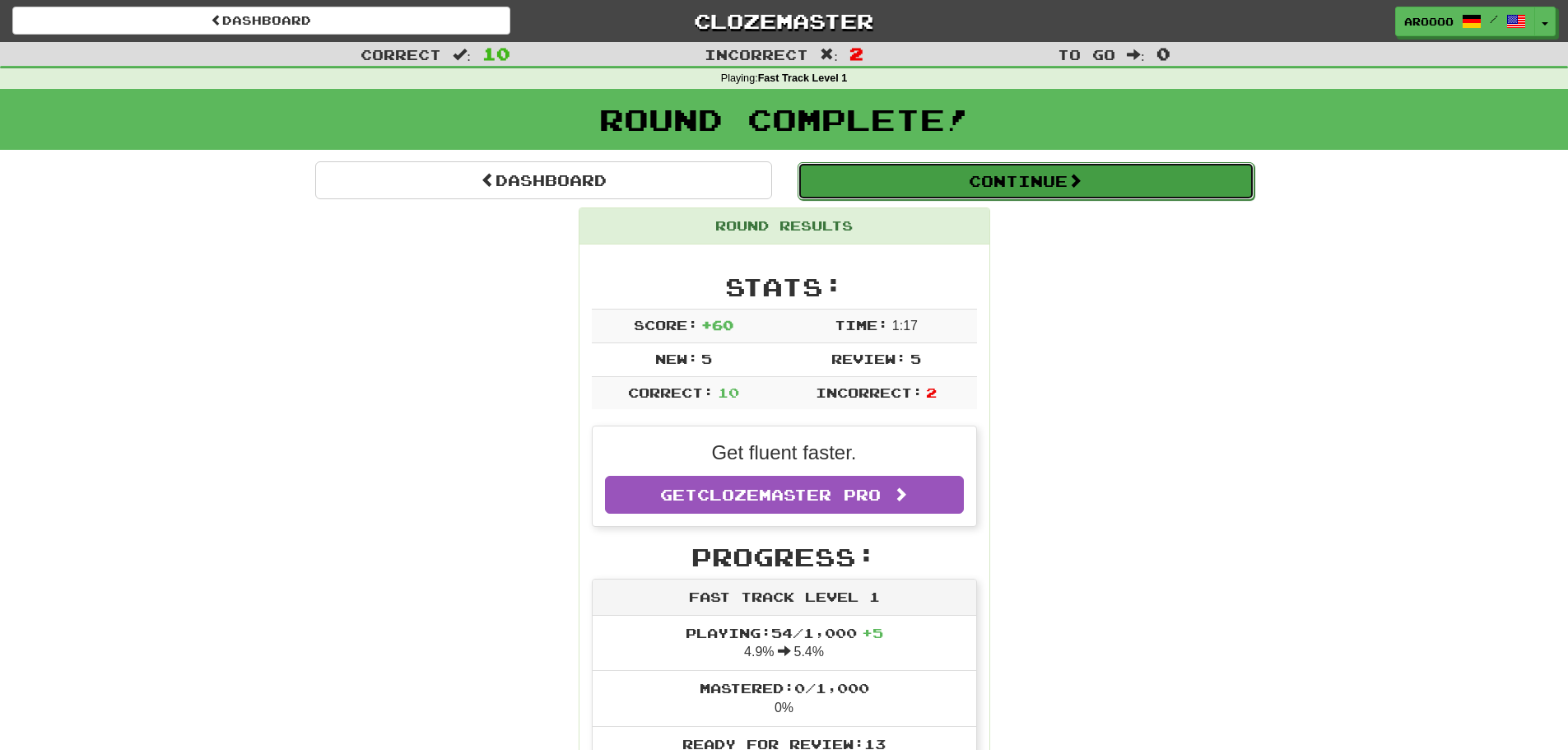
click at [1052, 190] on button "Continue" at bounding box center [1026, 181] width 457 height 38
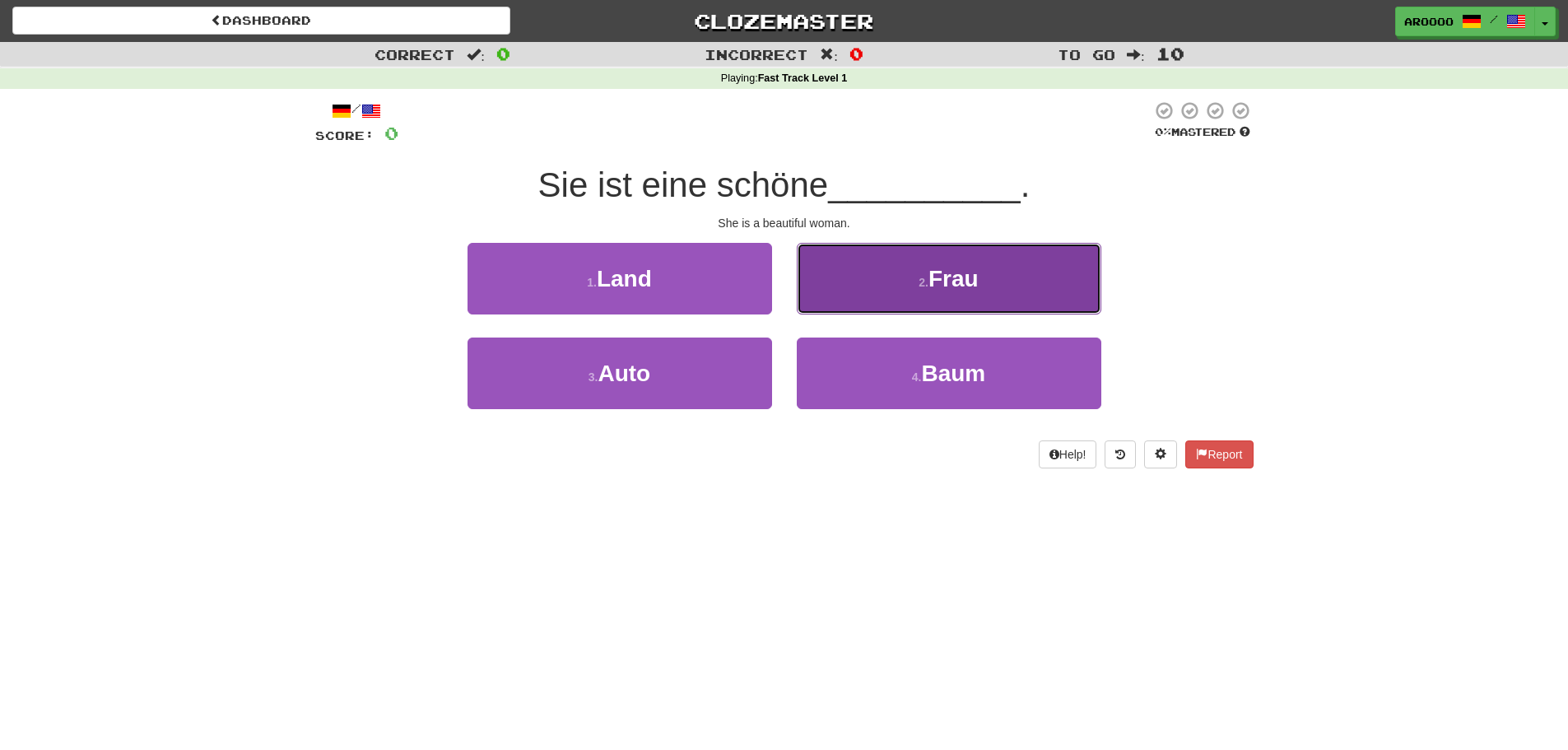
click at [914, 296] on button "2 . Frau" at bounding box center [949, 279] width 305 height 71
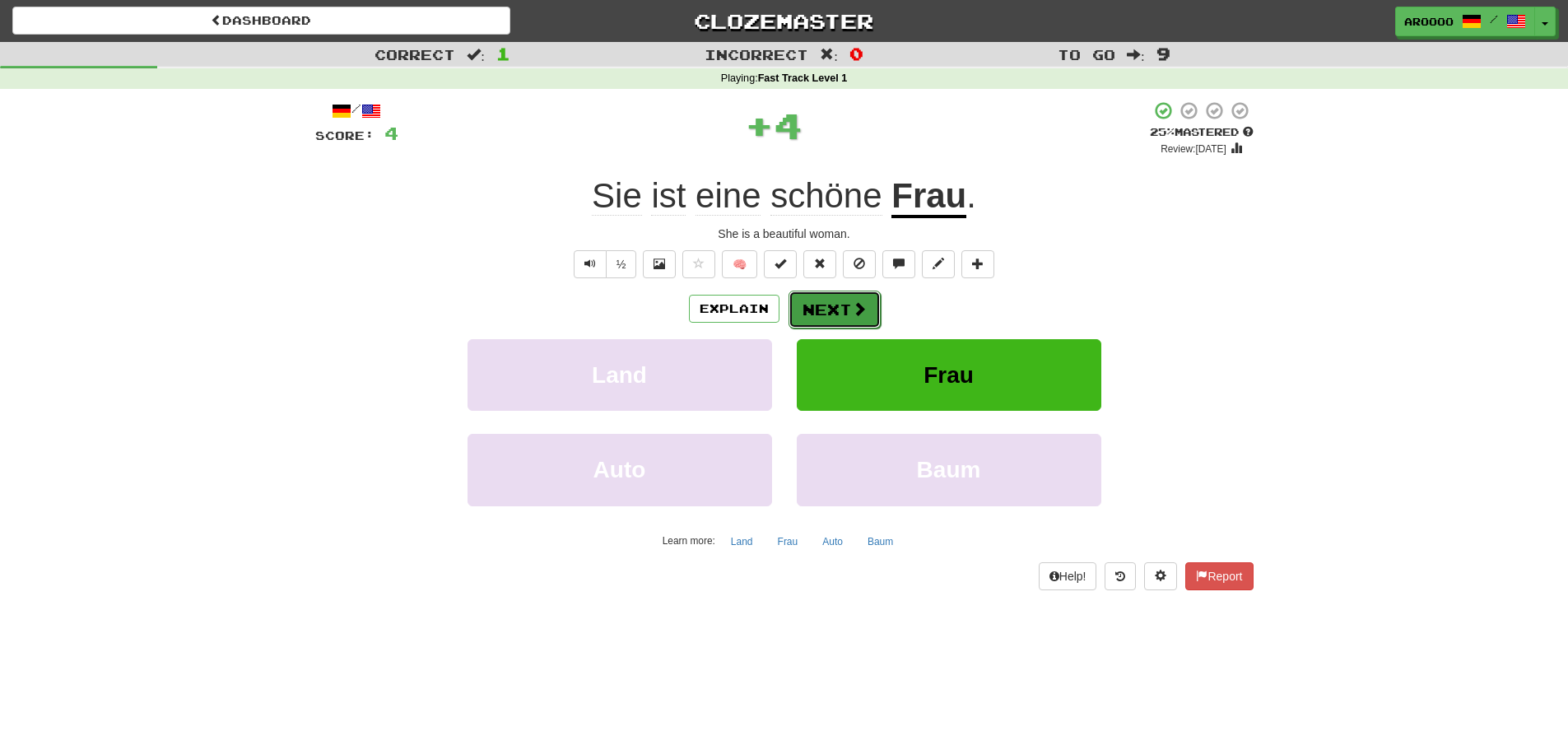
click at [874, 309] on button "Next" at bounding box center [834, 309] width 93 height 38
